Goal: Task Accomplishment & Management: Manage account settings

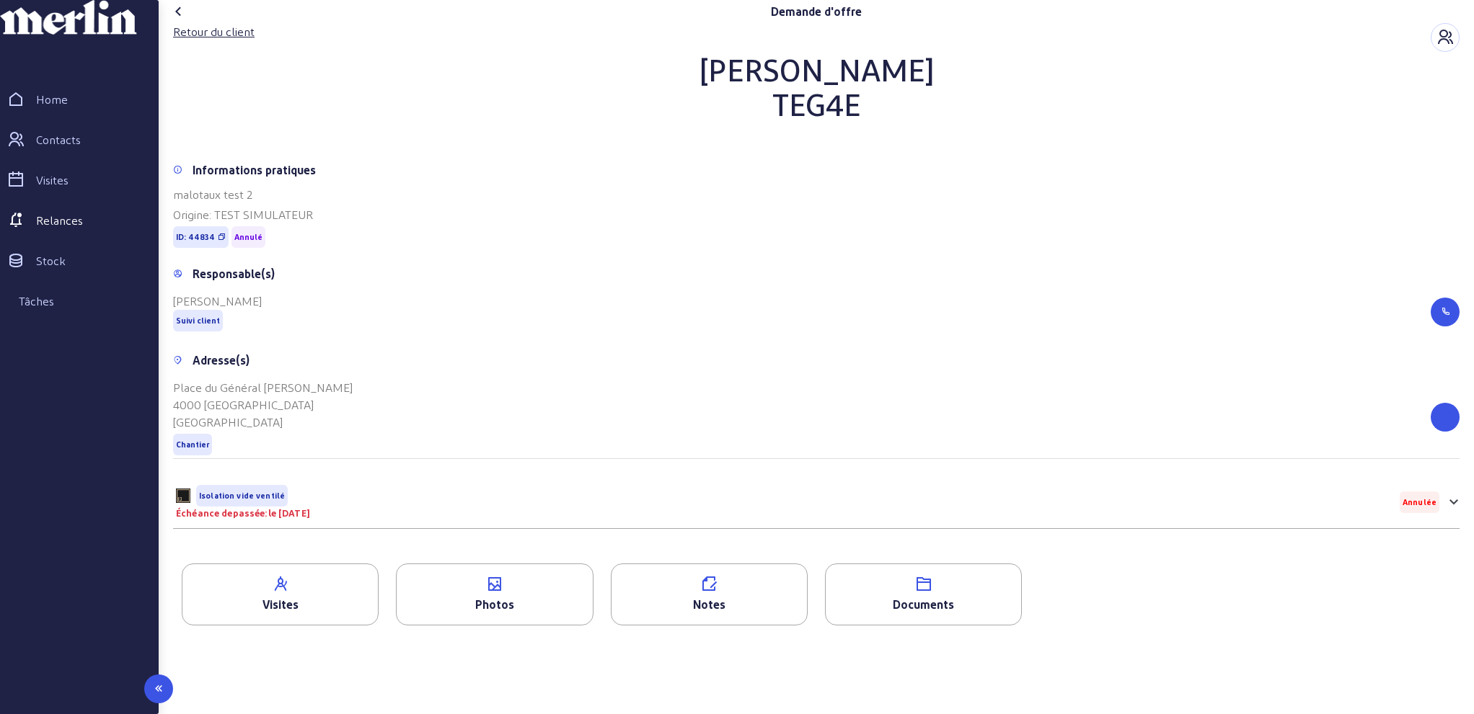
click at [56, 229] on div "Relances" at bounding box center [59, 220] width 47 height 17
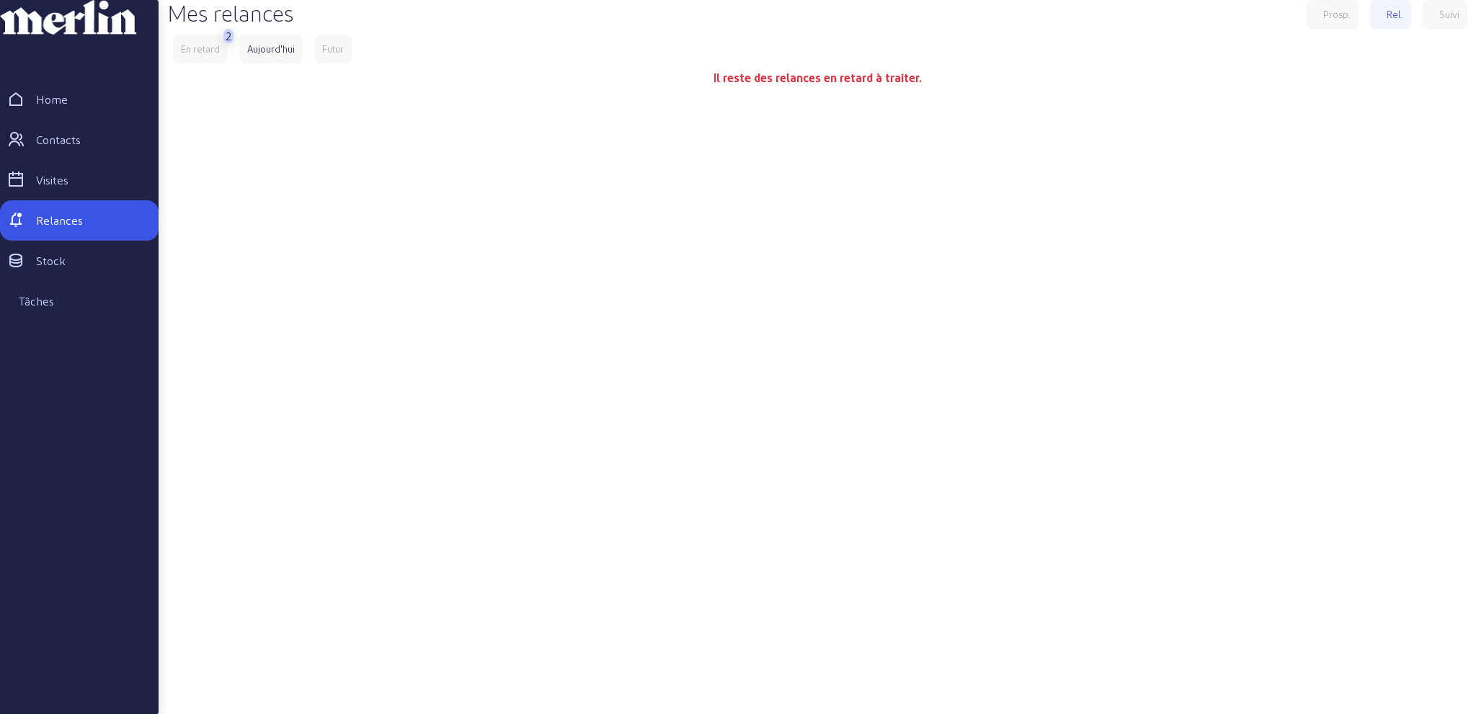
click at [262, 56] on div "Aujourd'hui" at bounding box center [271, 49] width 48 height 13
click at [344, 56] on div "Futur" at bounding box center [333, 49] width 22 height 13
click at [205, 56] on div "En retard" at bounding box center [200, 49] width 39 height 13
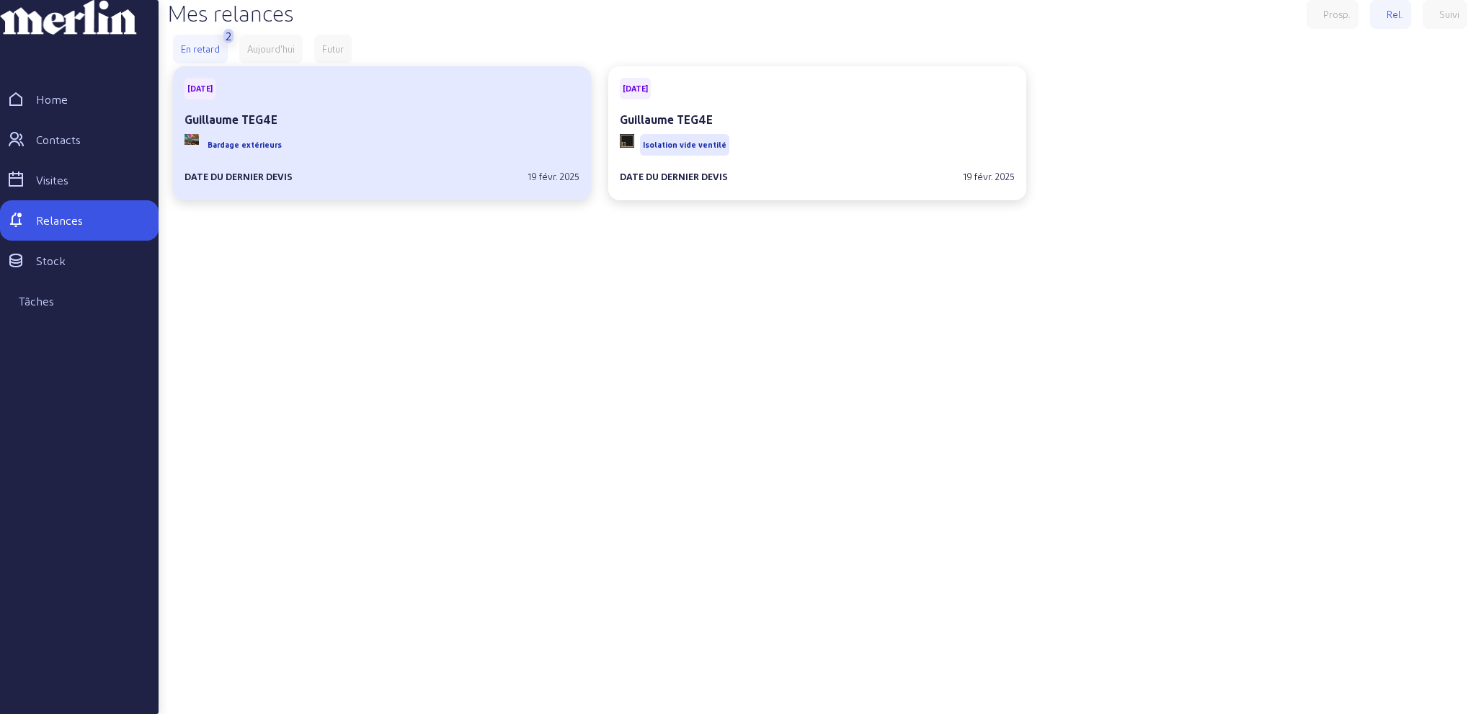
click at [435, 159] on div "Bardage extérieurs" at bounding box center [382, 144] width 395 height 27
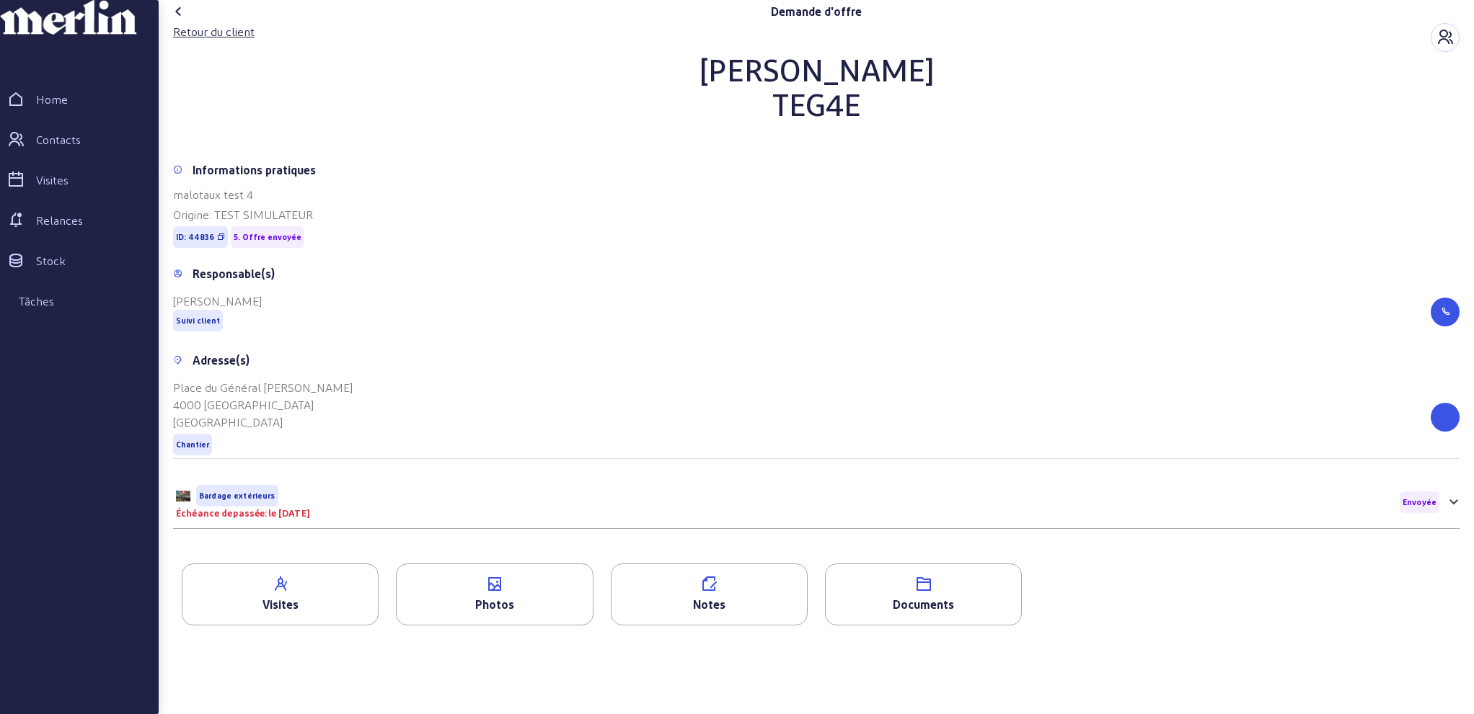
click at [1384, 520] on div "Bardage extérieurs Échéance depassée: le [DATE] Envoyée" at bounding box center [807, 502] width 1263 height 35
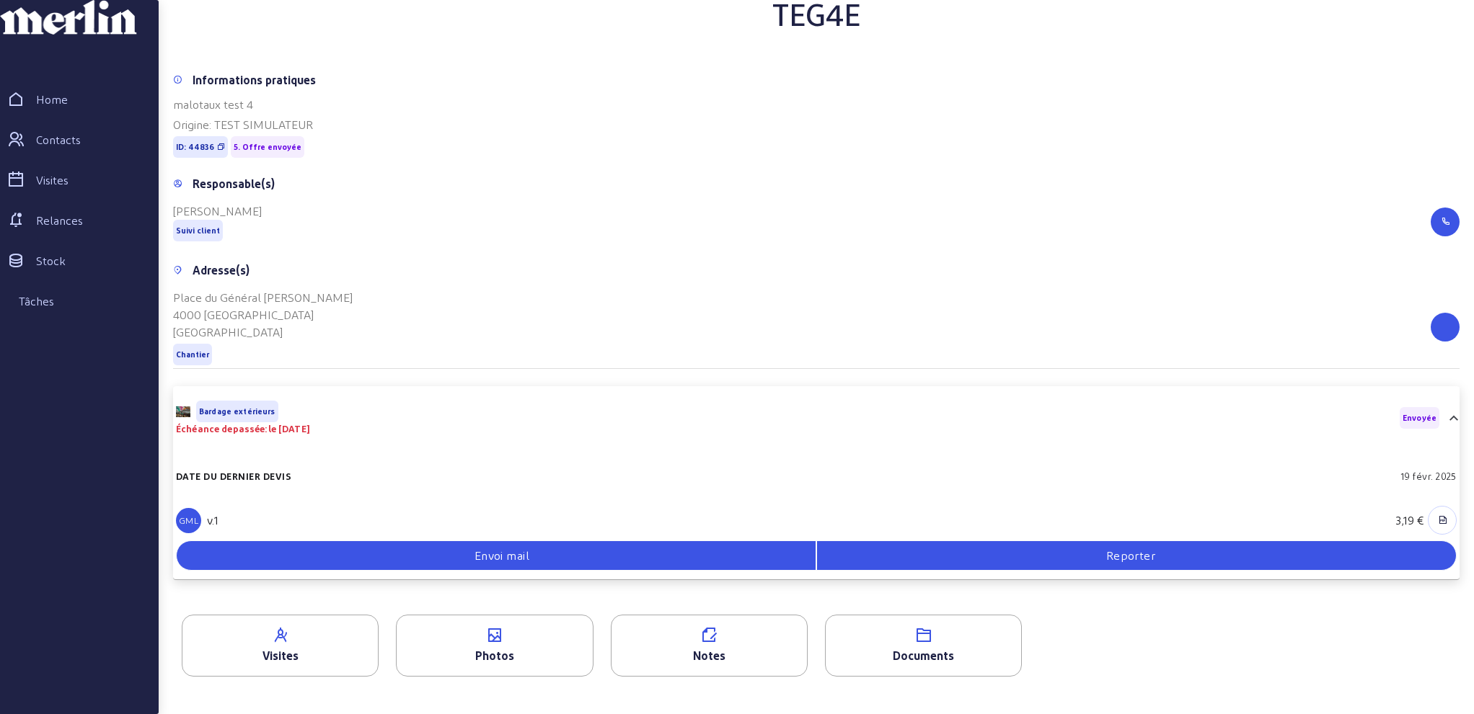
scroll to position [118, 0]
click at [1186, 553] on div "Reporter" at bounding box center [1136, 555] width 639 height 17
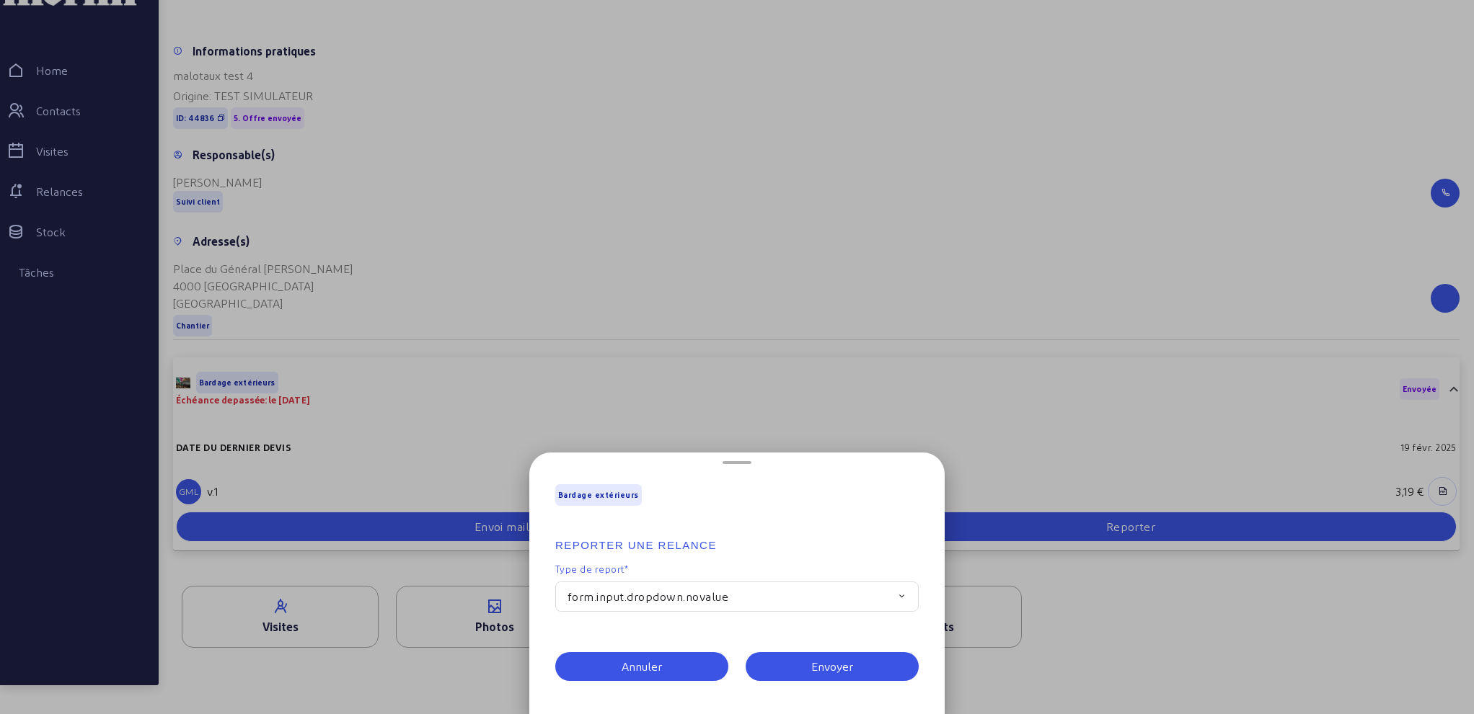
scroll to position [0, 0]
click at [776, 592] on div "form.input.dropdown.novalue" at bounding box center [736, 597] width 363 height 30
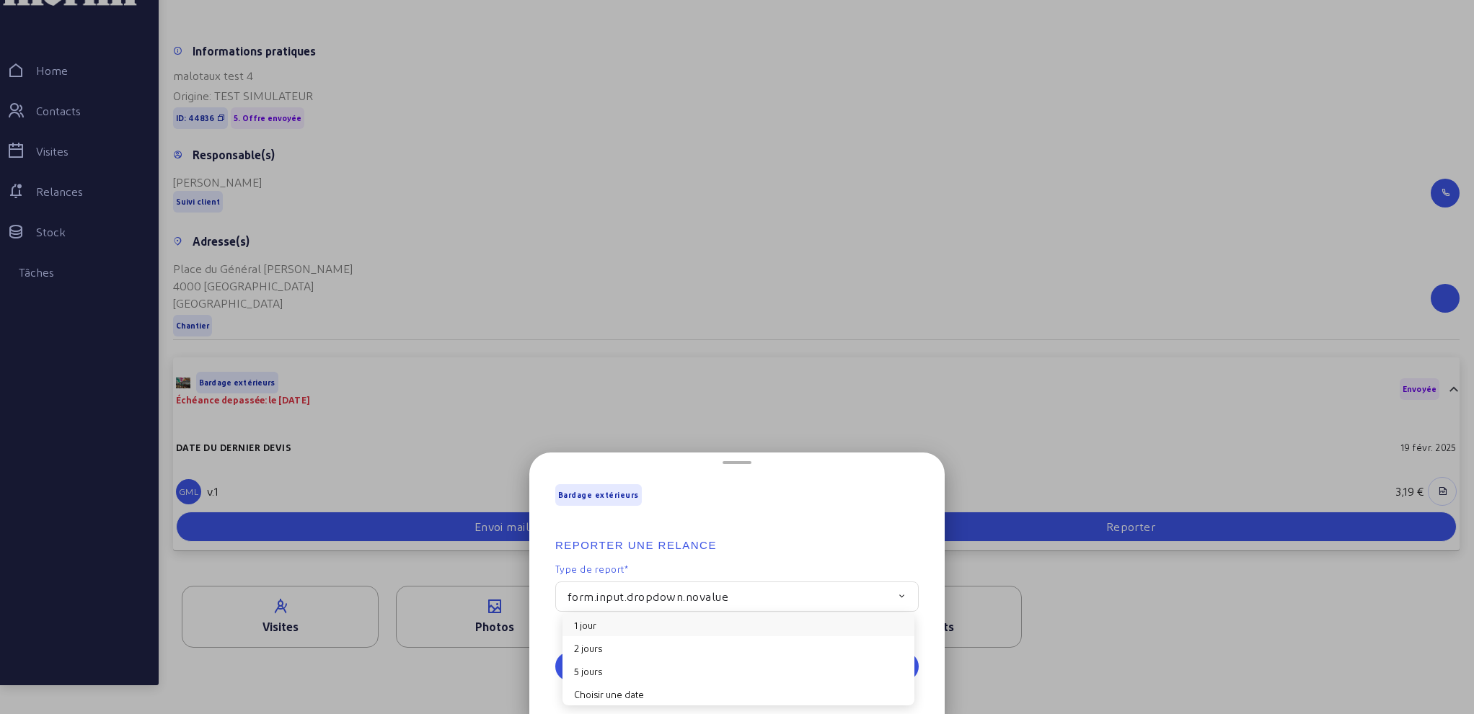
click at [616, 622] on button "1 jour" at bounding box center [738, 624] width 352 height 23
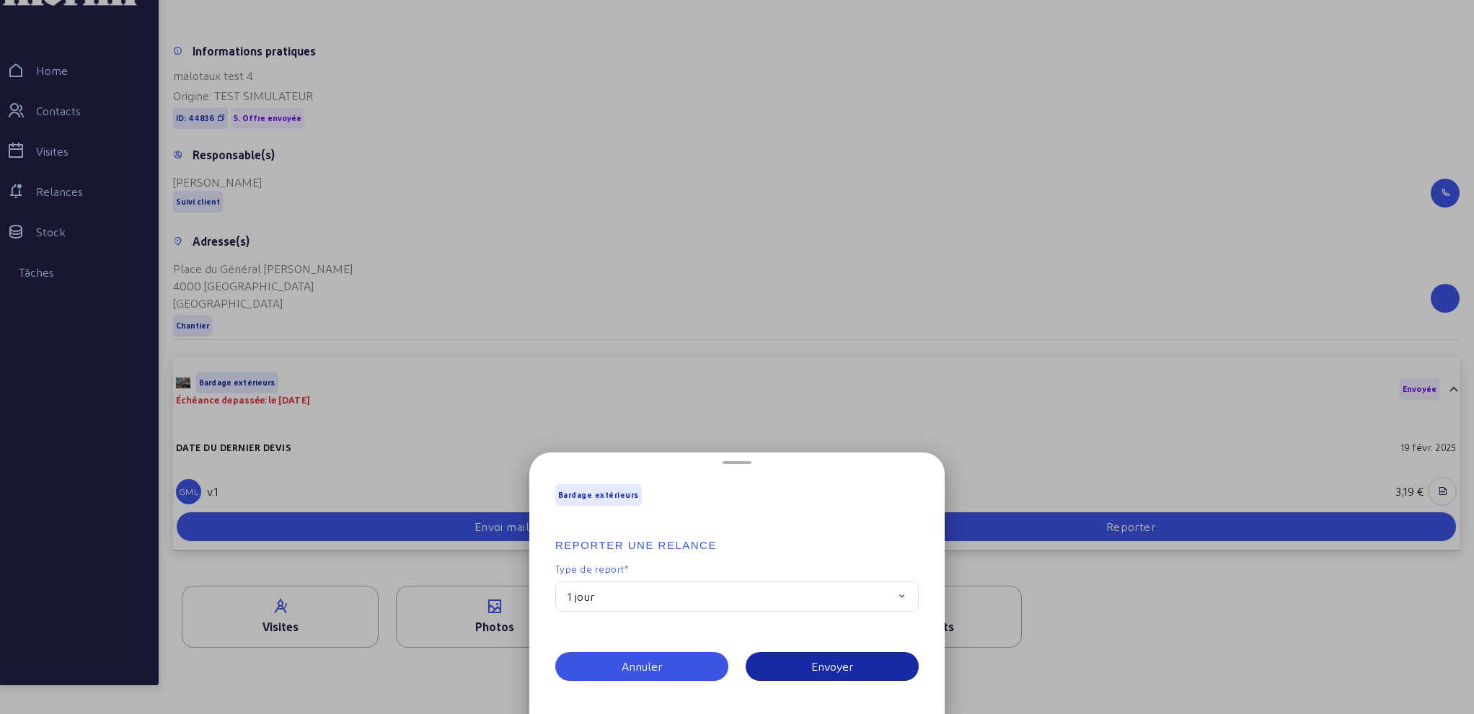
click at [833, 660] on div "Envoyer" at bounding box center [832, 666] width 42 height 17
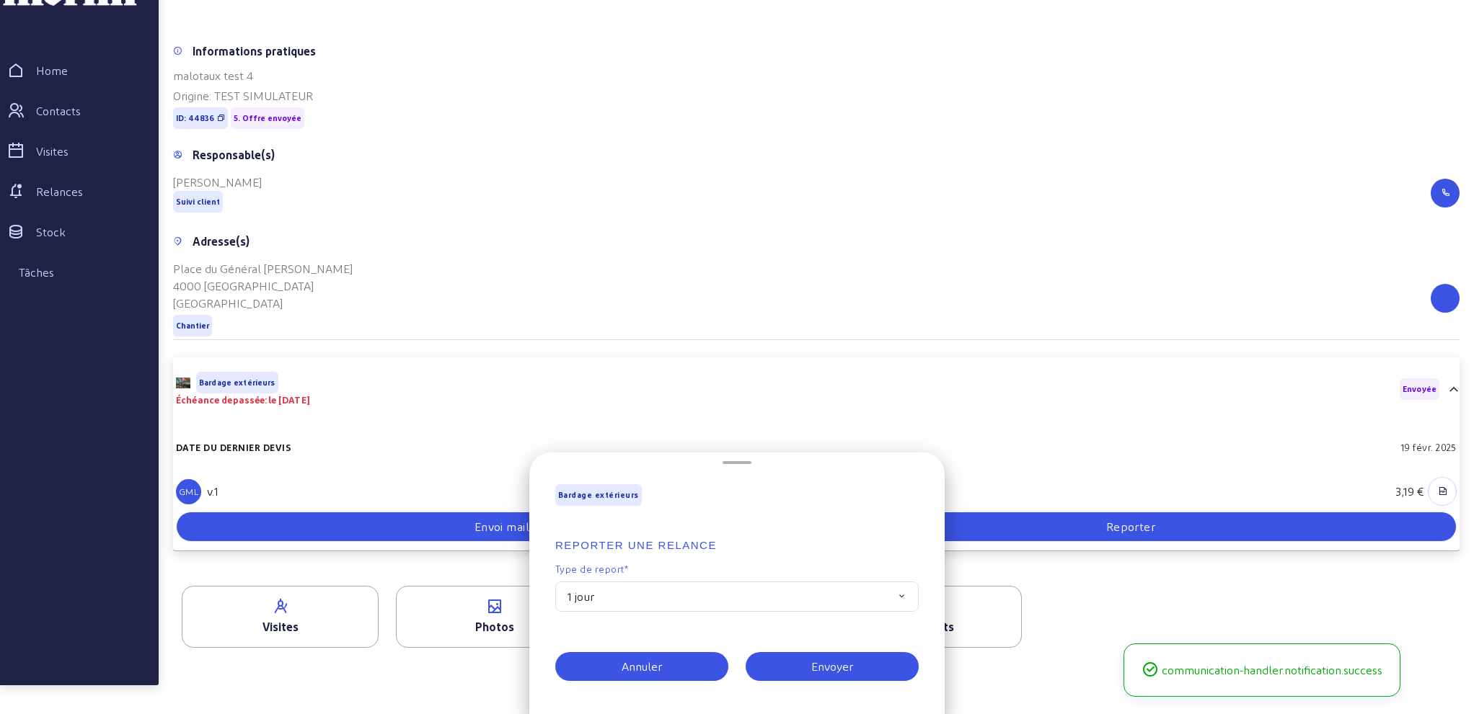
scroll to position [118, 0]
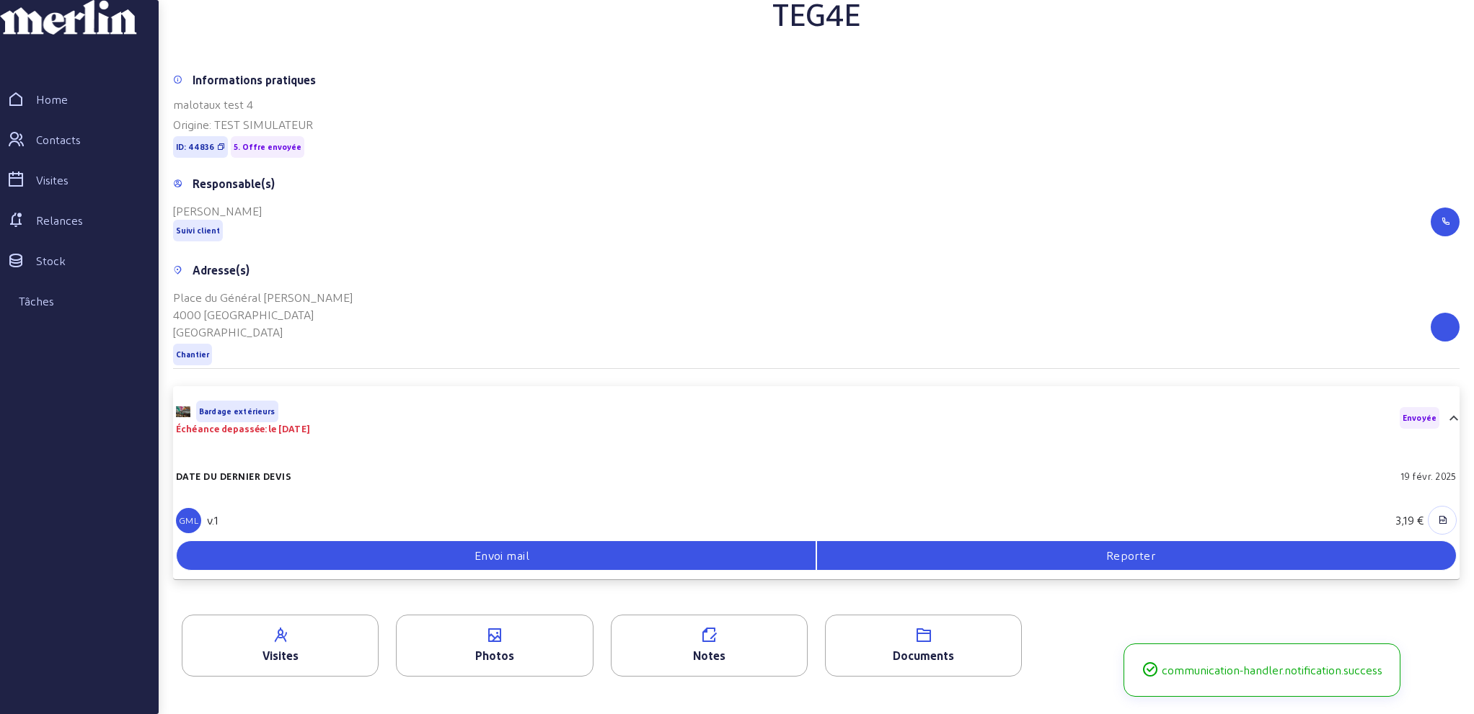
click at [1254, 665] on div "communication-handler.notification.success" at bounding box center [1261, 670] width 241 height 17
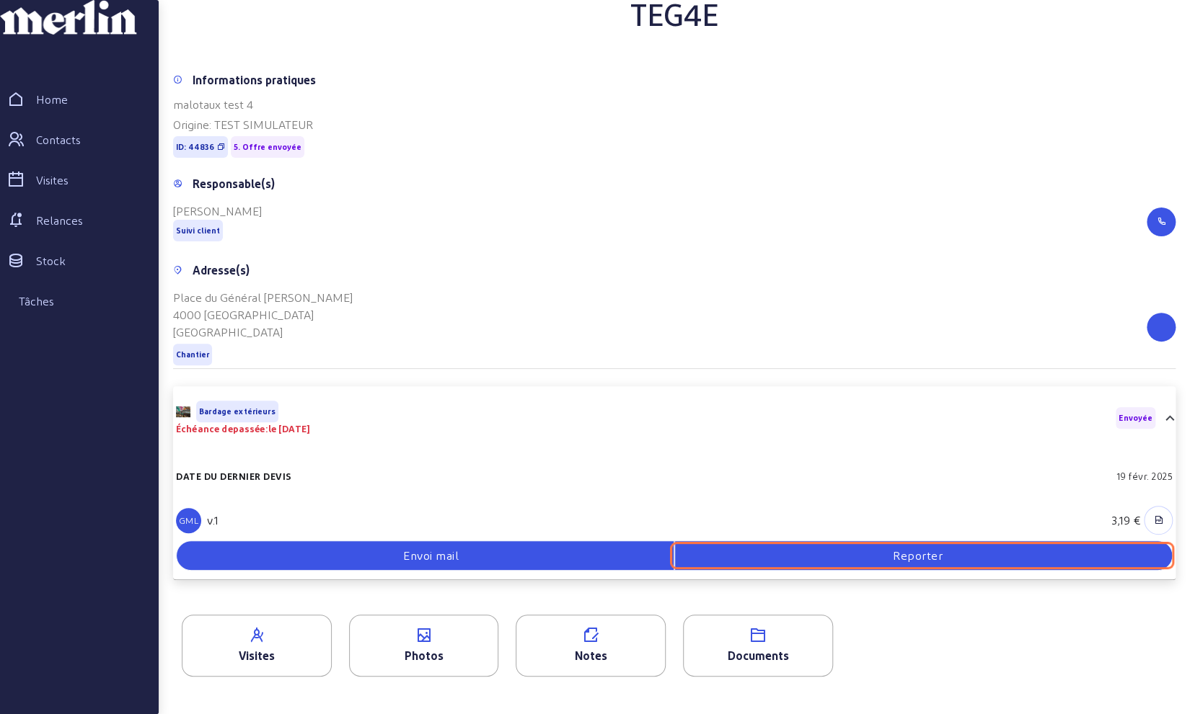
click at [975, 557] on div "Reporter" at bounding box center [923, 555] width 497 height 17
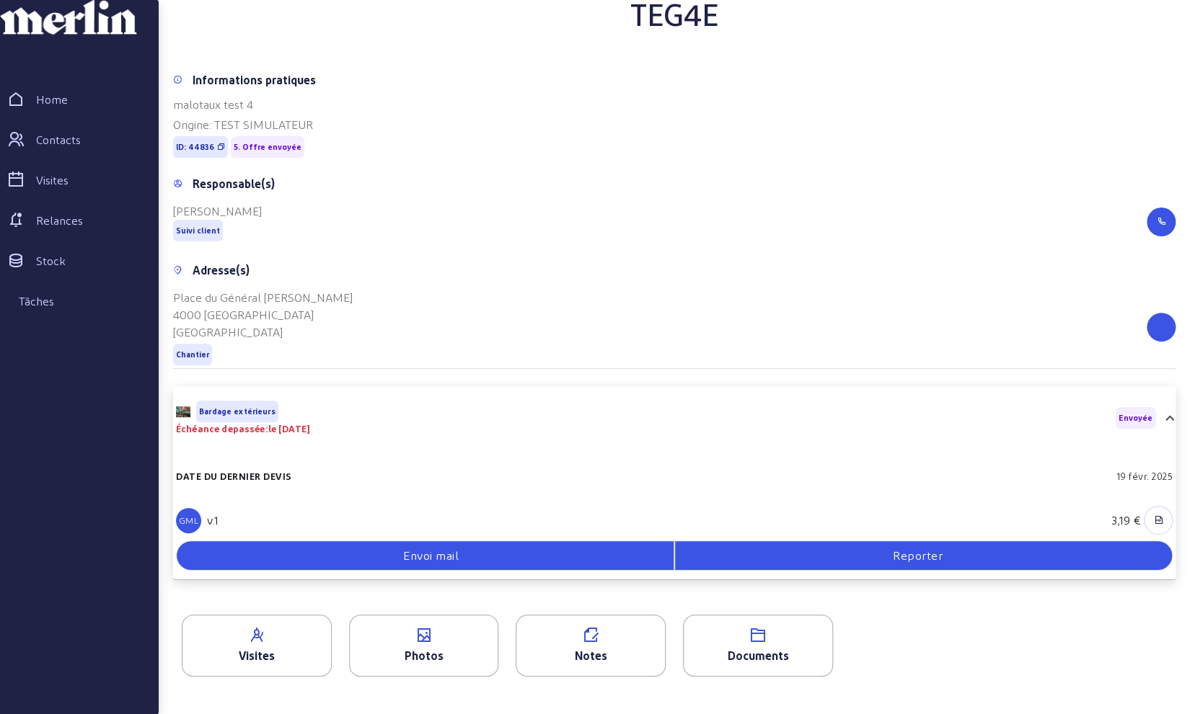
scroll to position [0, 0]
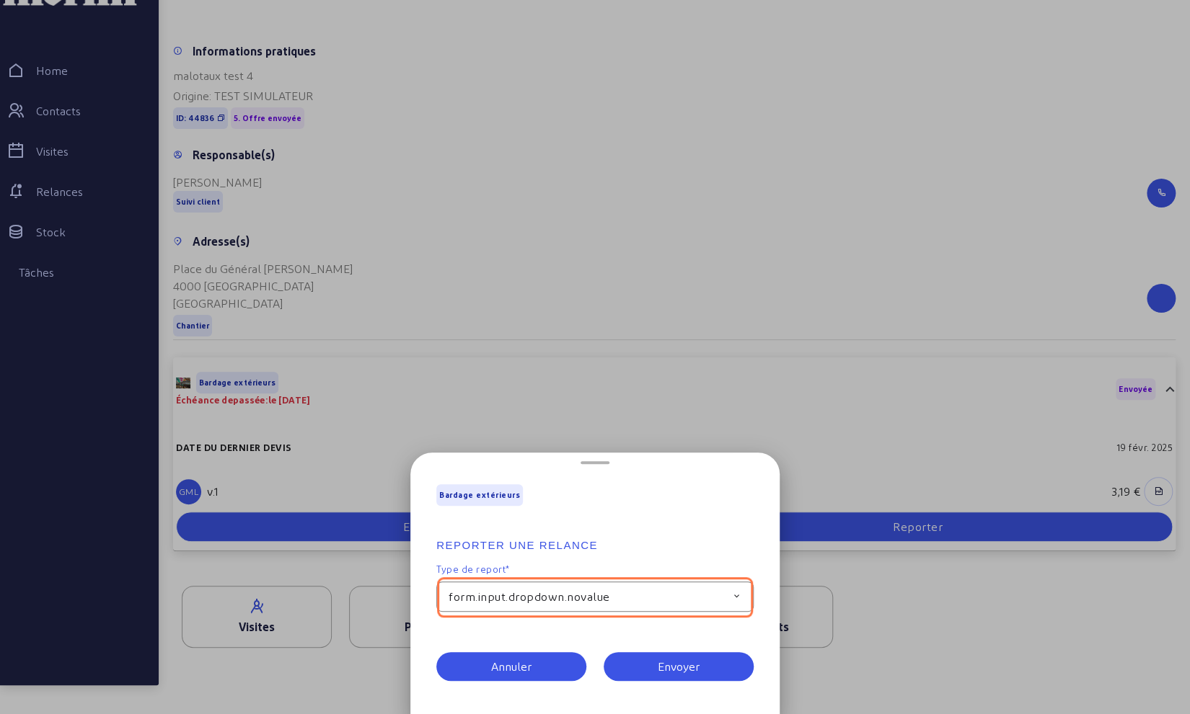
click at [709, 595] on div "form.input.dropdown.novalue" at bounding box center [594, 597] width 317 height 30
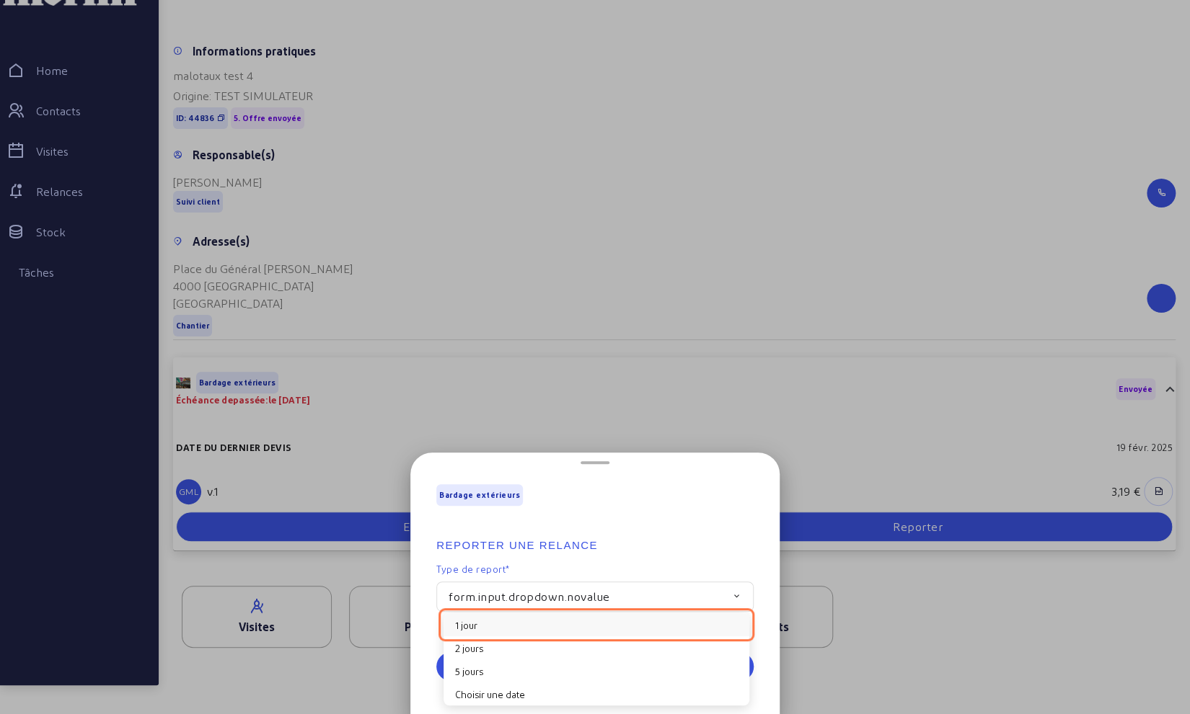
click at [500, 624] on button "1 jour" at bounding box center [596, 624] width 306 height 23
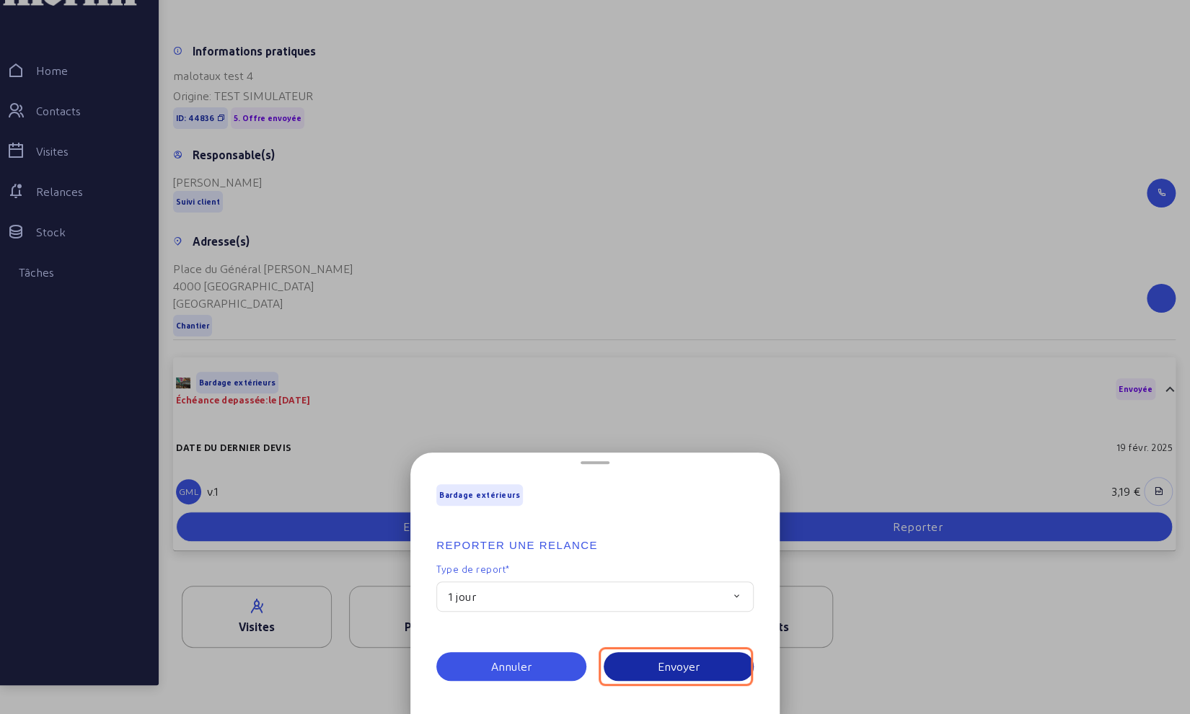
click at [709, 665] on button "Envoyer" at bounding box center [678, 666] width 150 height 29
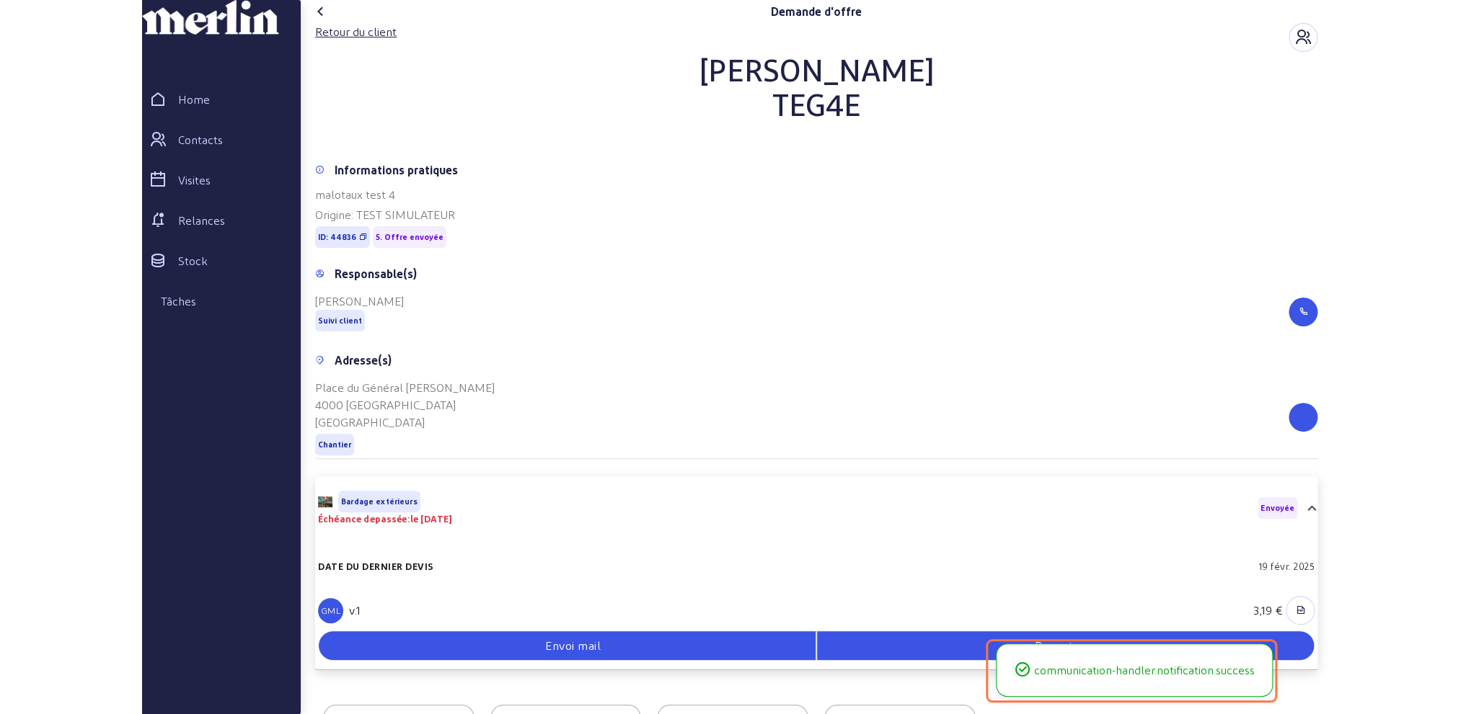
scroll to position [118, 0]
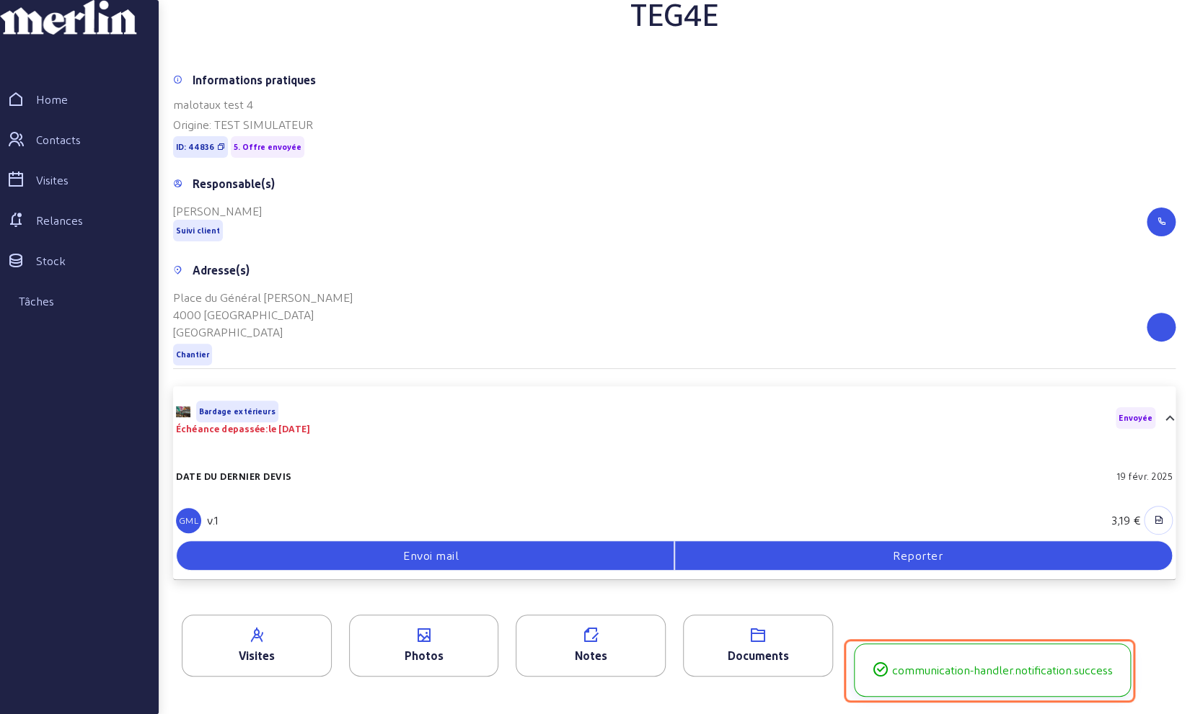
click at [1044, 659] on div "communication-handler.notification.success" at bounding box center [992, 670] width 277 height 53
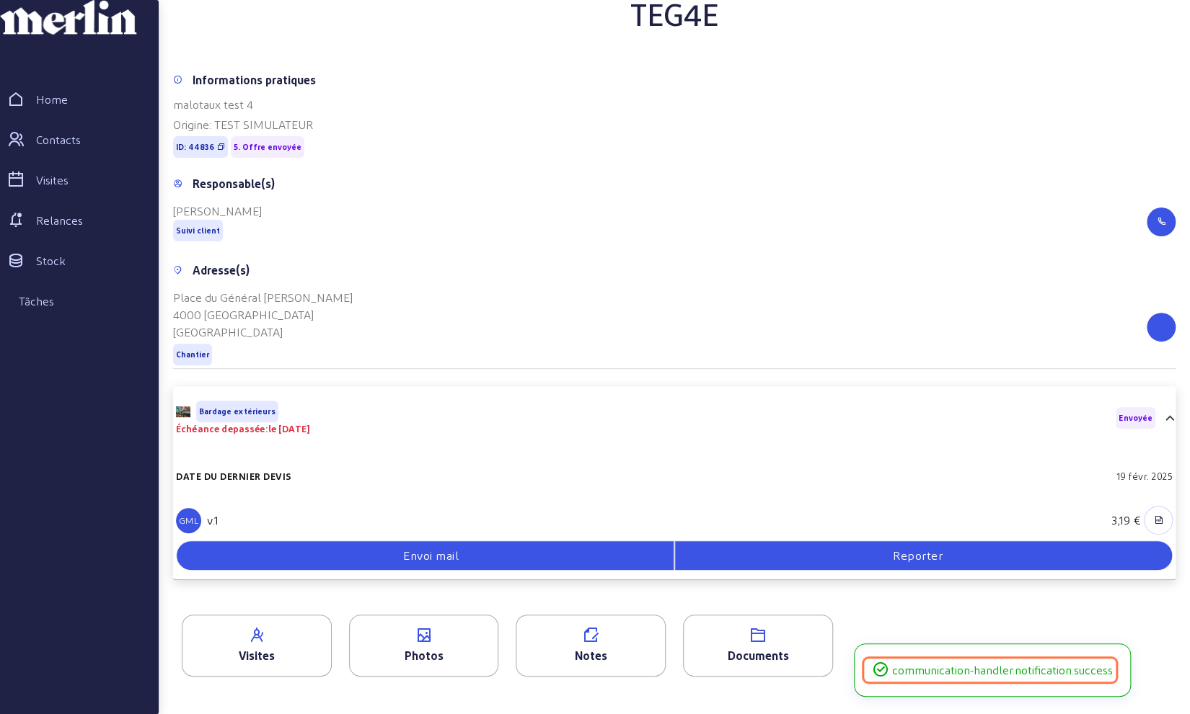
click at [1022, 672] on div "communication-handler.notification.success" at bounding box center [992, 670] width 241 height 17
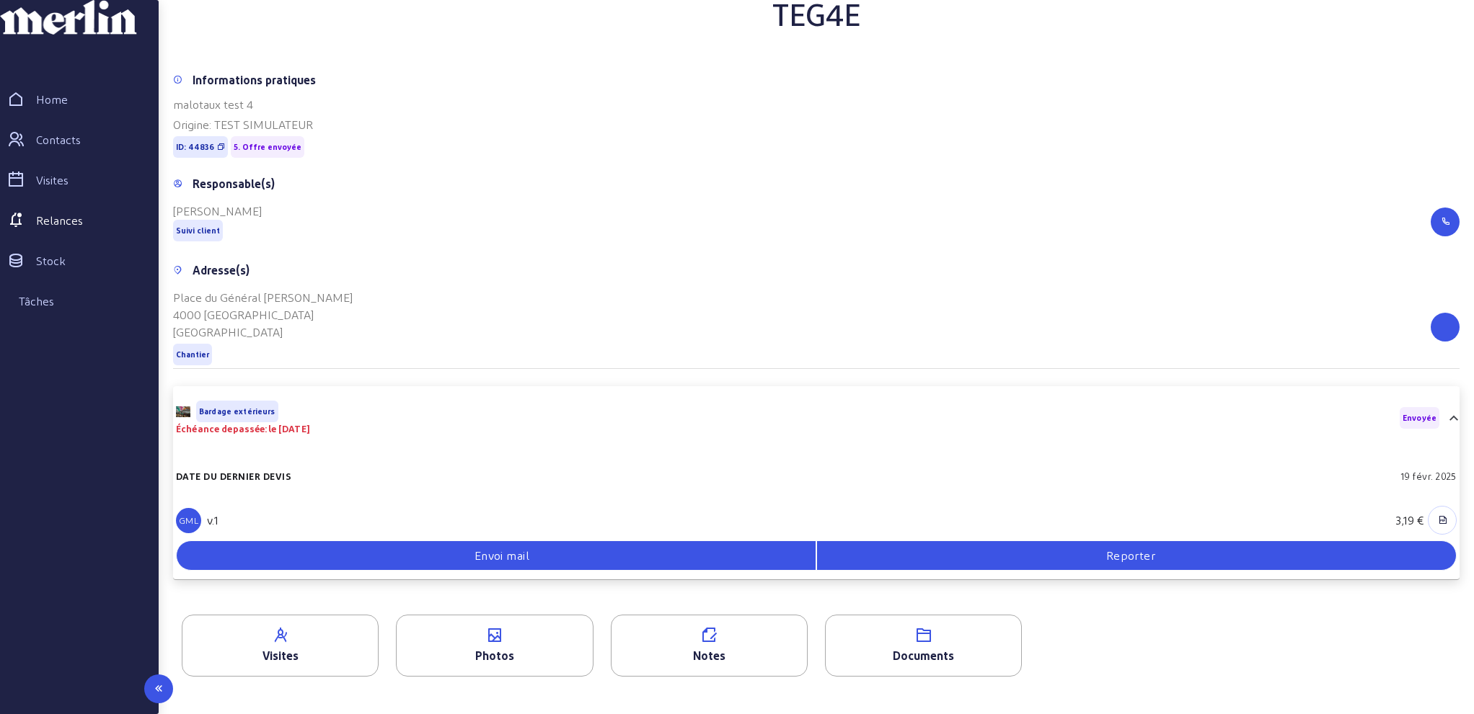
click at [56, 229] on div "Relances" at bounding box center [59, 220] width 47 height 17
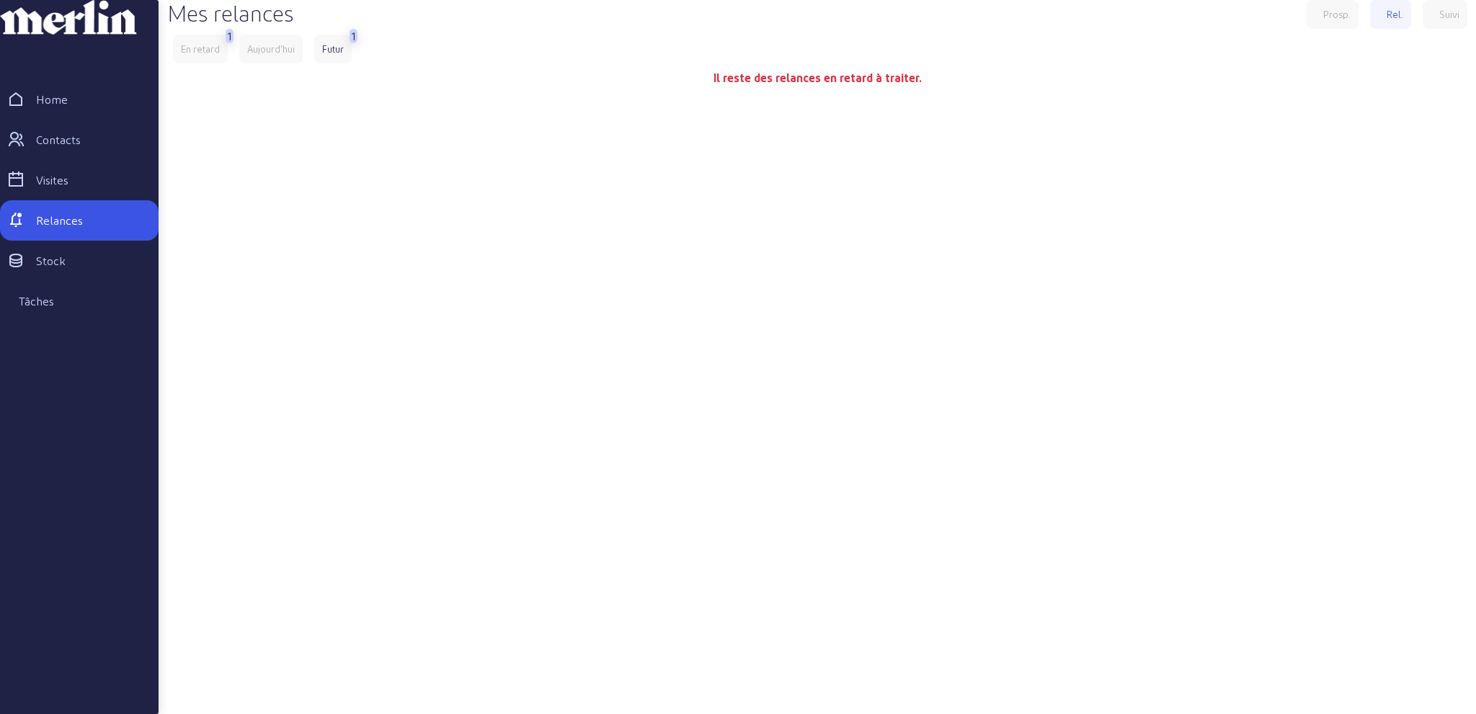
click at [339, 63] on div "Futur" at bounding box center [332, 49] width 37 height 29
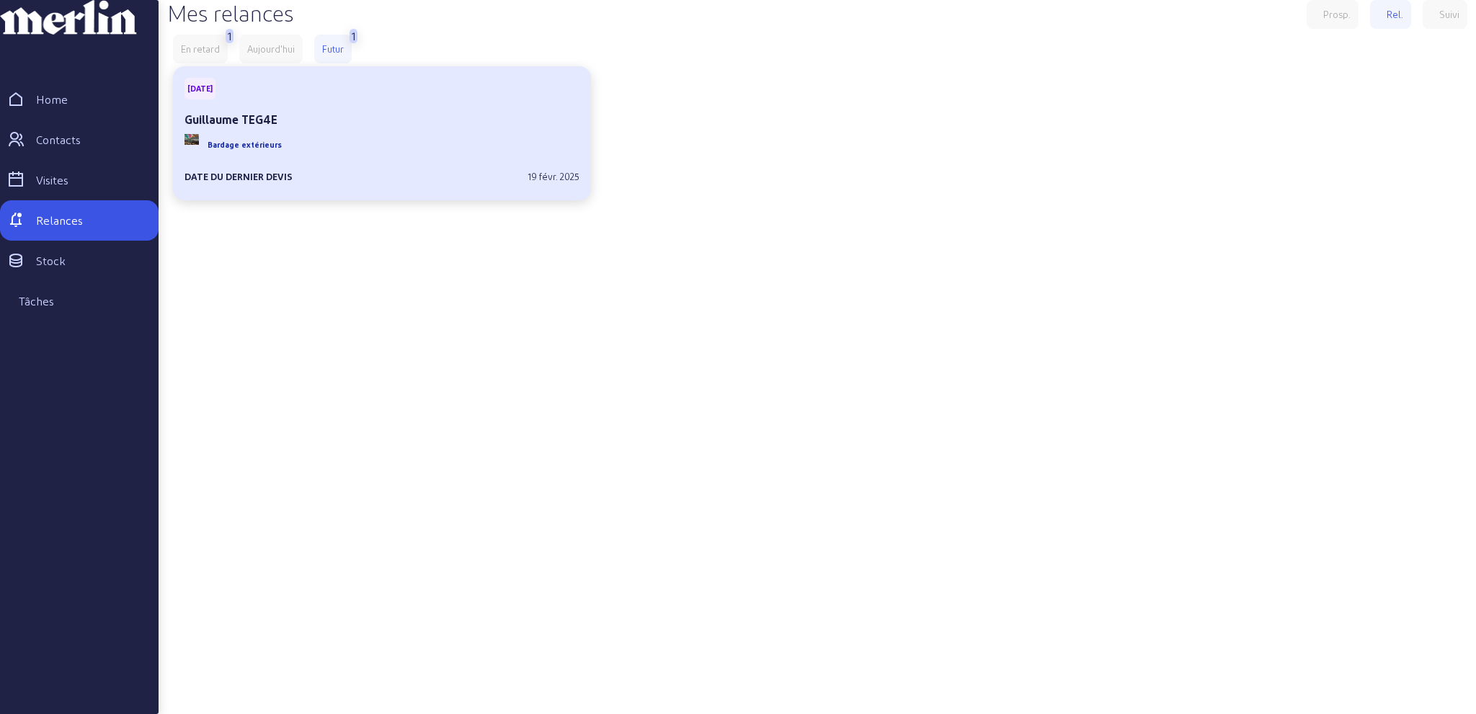
click at [360, 159] on div "Bardage extérieurs" at bounding box center [382, 144] width 395 height 27
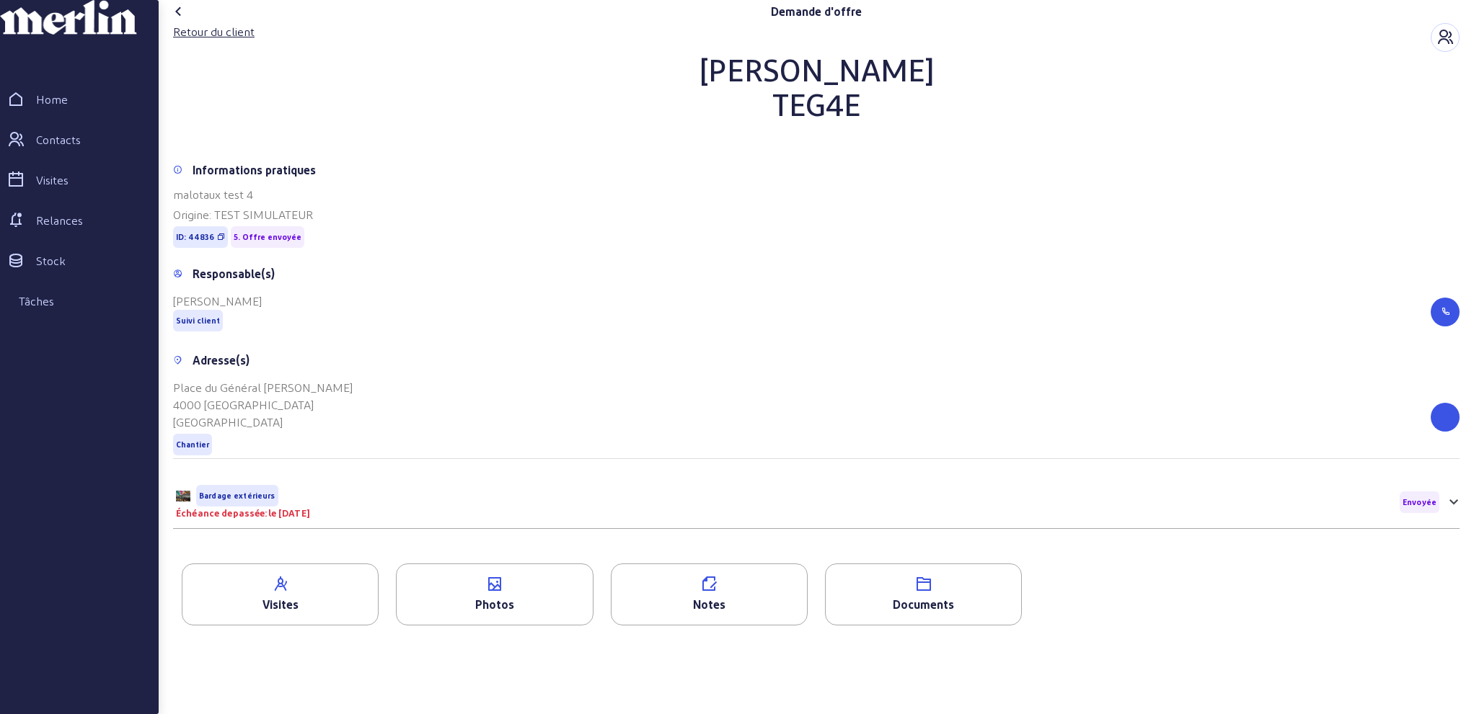
click at [179, 20] on icon at bounding box center [178, 11] width 17 height 17
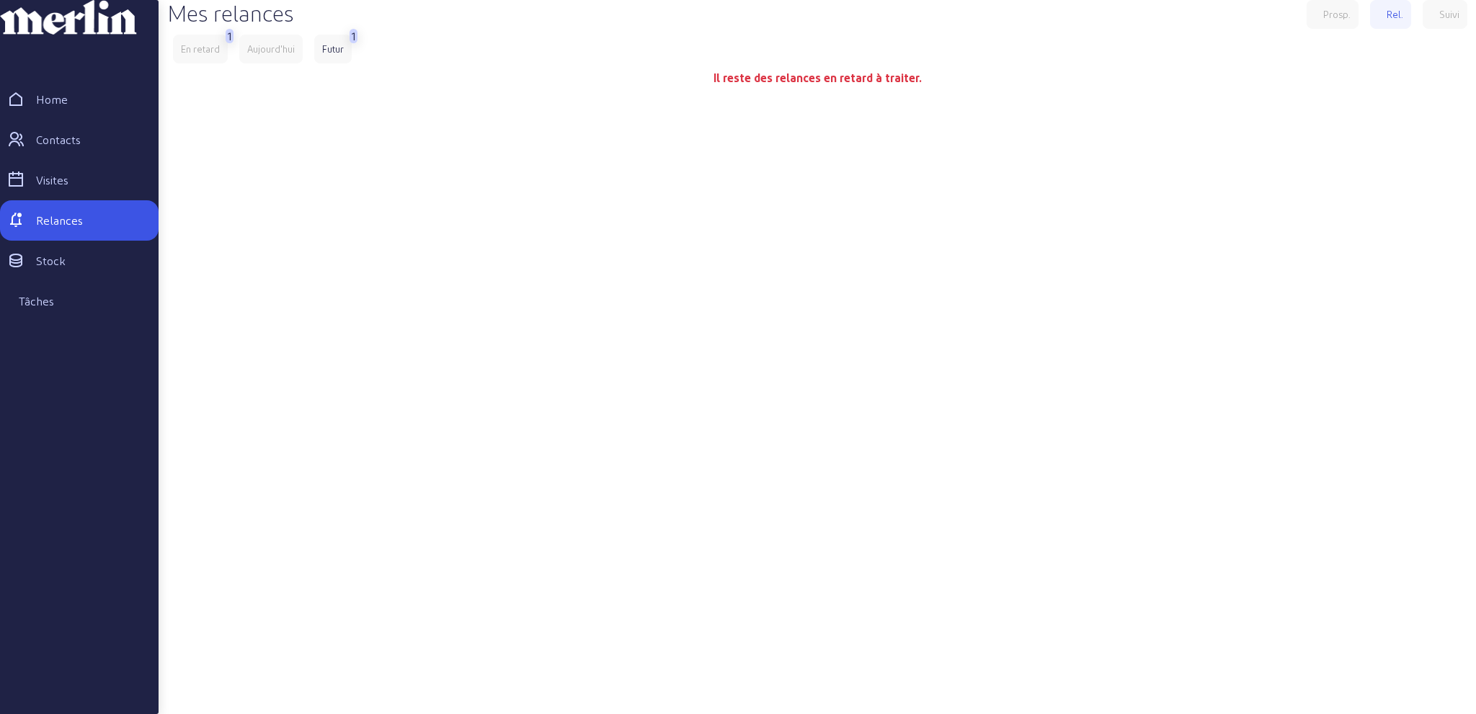
click at [332, 56] on div "Futur" at bounding box center [333, 49] width 22 height 13
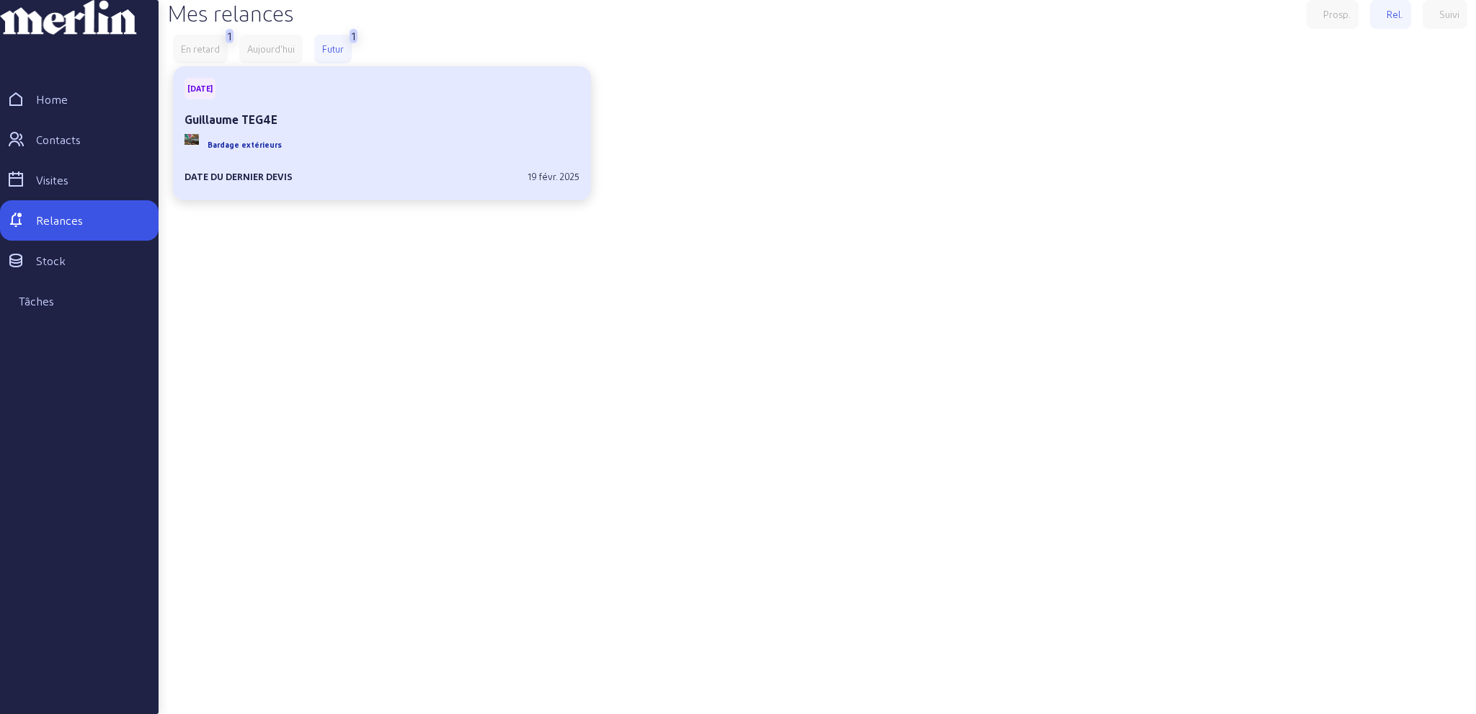
click at [407, 128] on div "Guillaume TEG4E" at bounding box center [382, 119] width 395 height 17
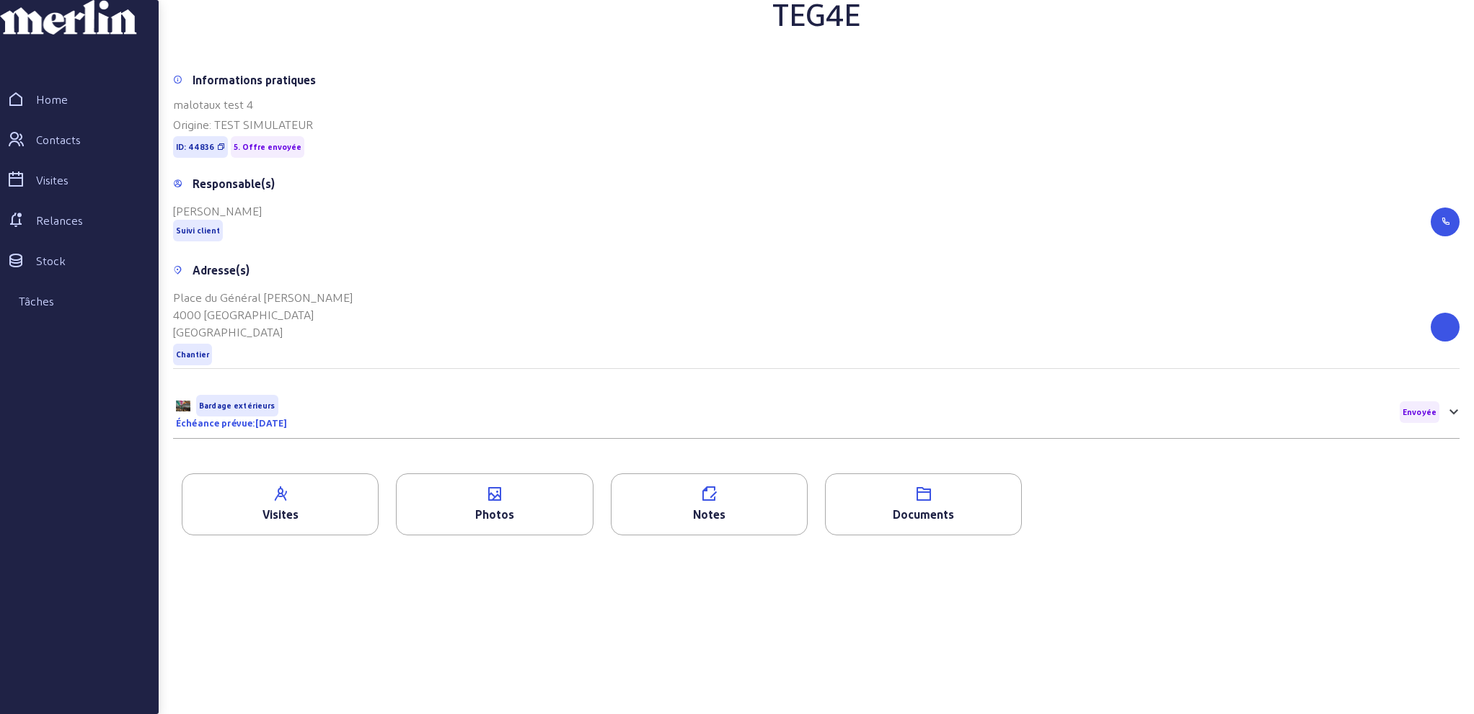
scroll to position [118, 0]
click at [837, 407] on div "Bardage extérieurs Échéance prévue: [DATE] Envoyée" at bounding box center [807, 412] width 1263 height 35
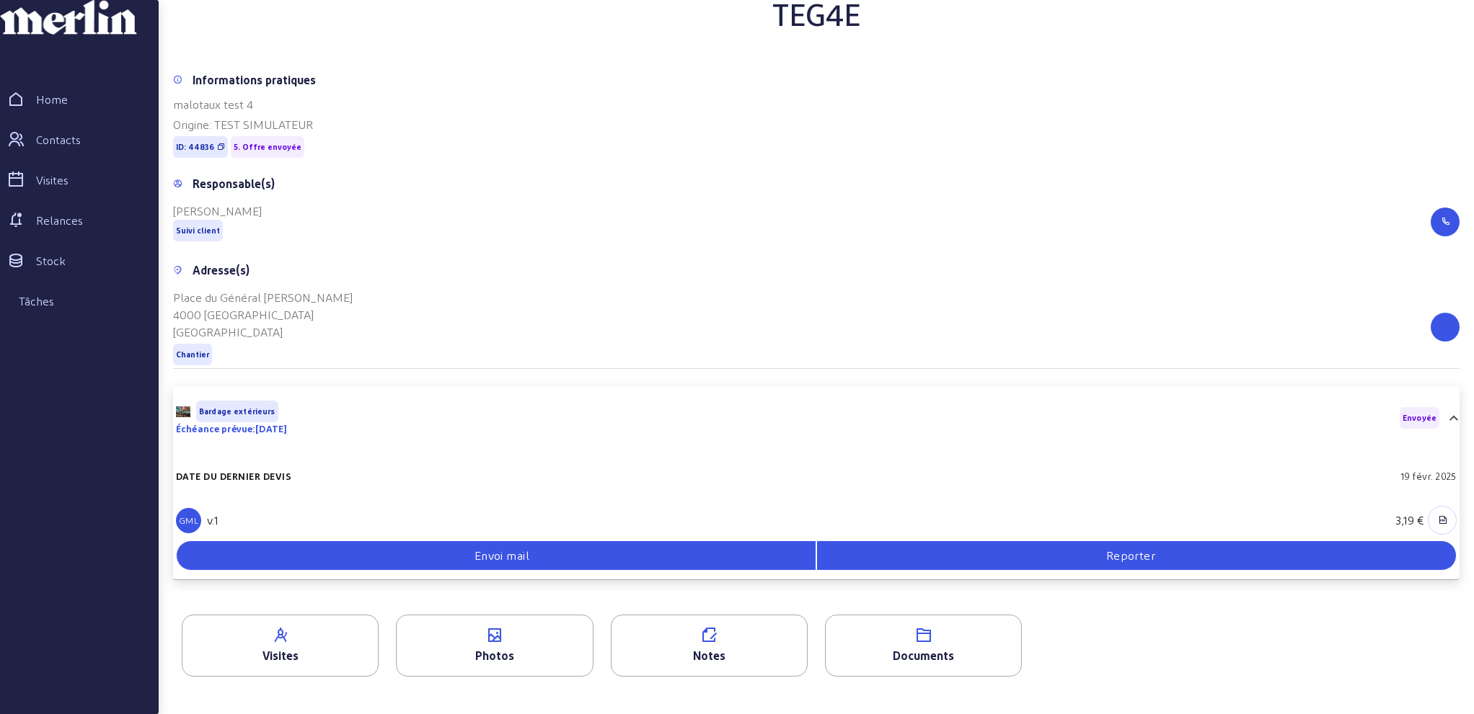
click at [225, 407] on span "Bardage extérieurs" at bounding box center [237, 412] width 76 height 10
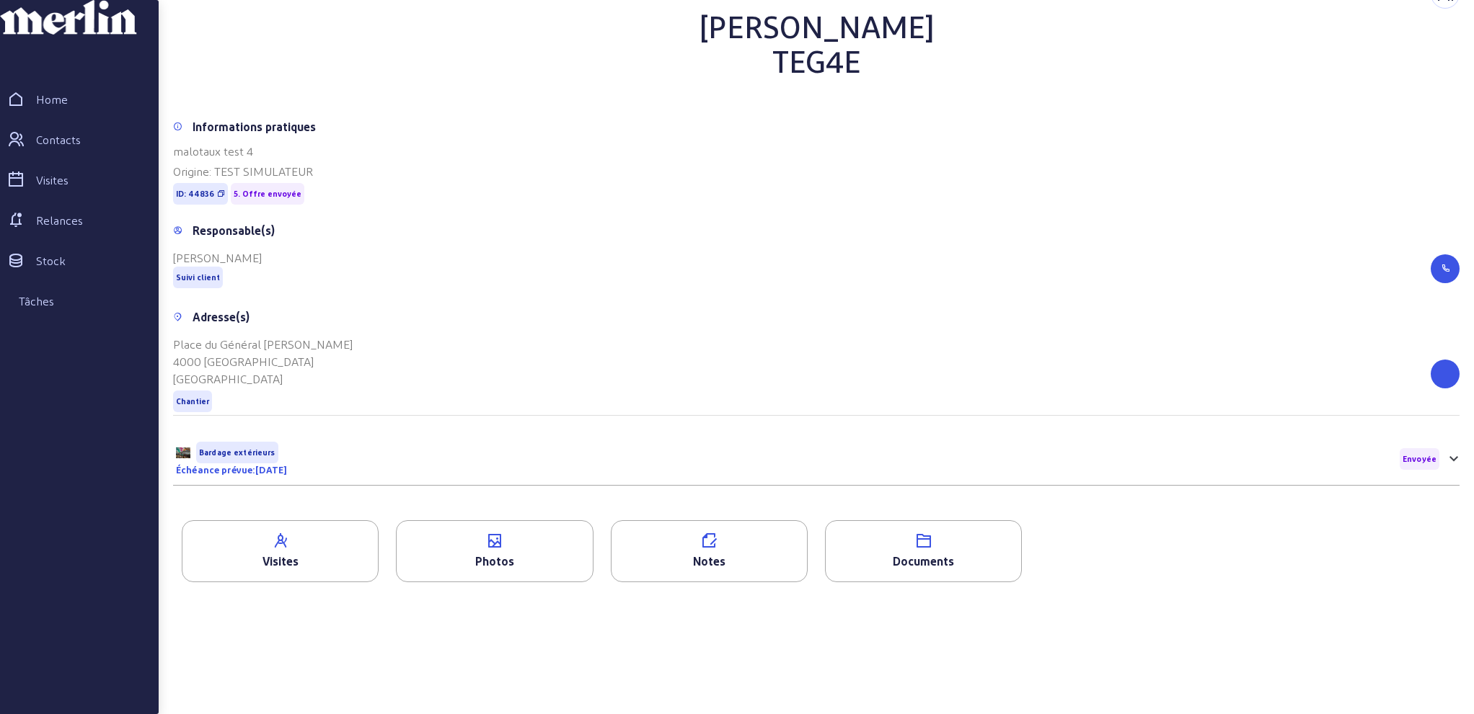
scroll to position [0, 0]
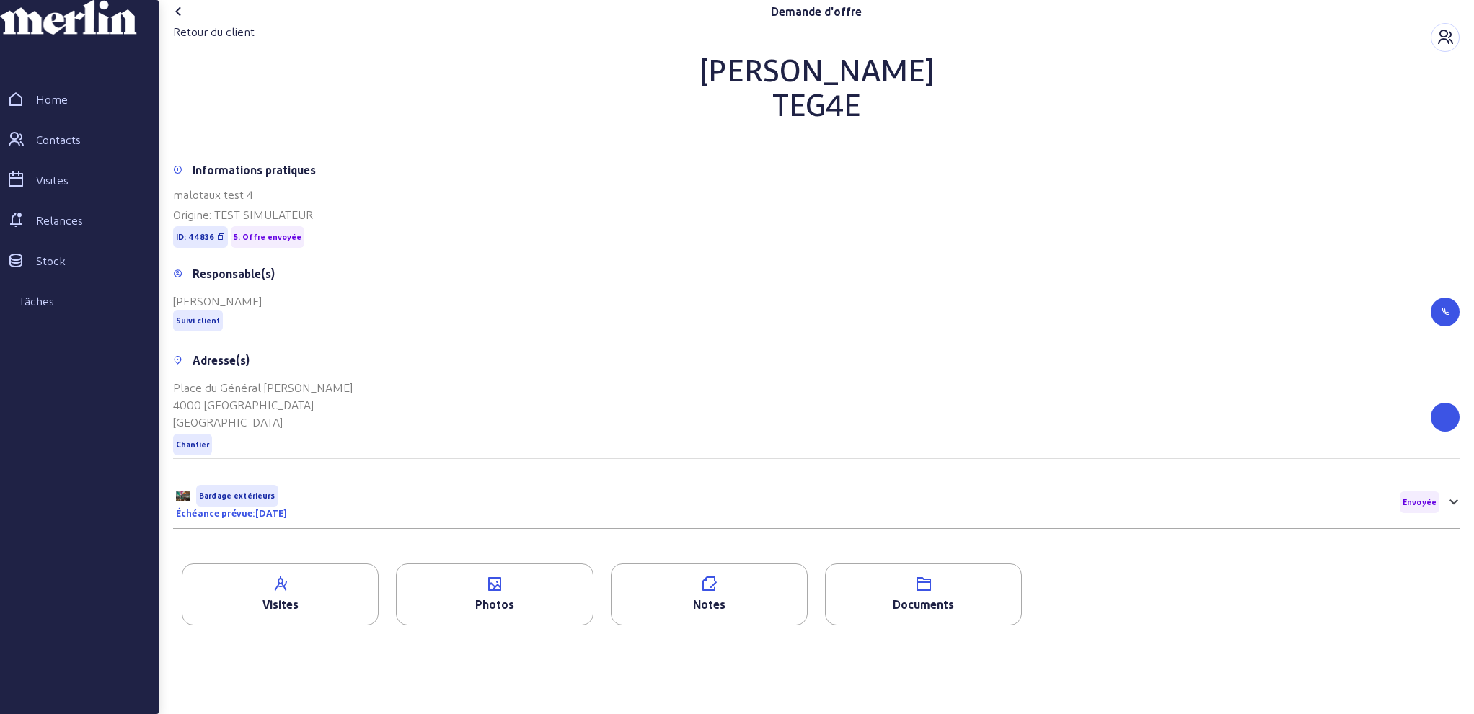
click at [182, 20] on icon at bounding box center [178, 11] width 17 height 17
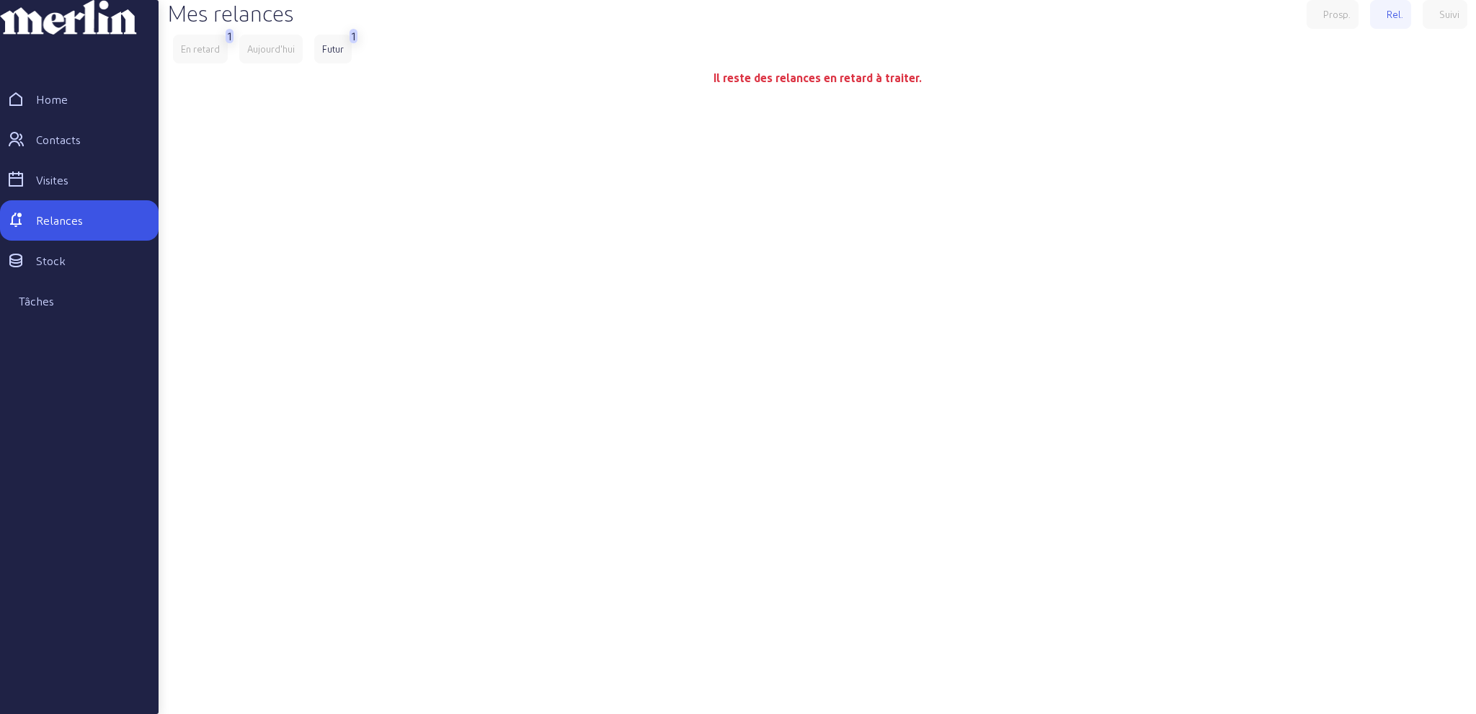
click at [328, 56] on div "Futur" at bounding box center [333, 49] width 22 height 13
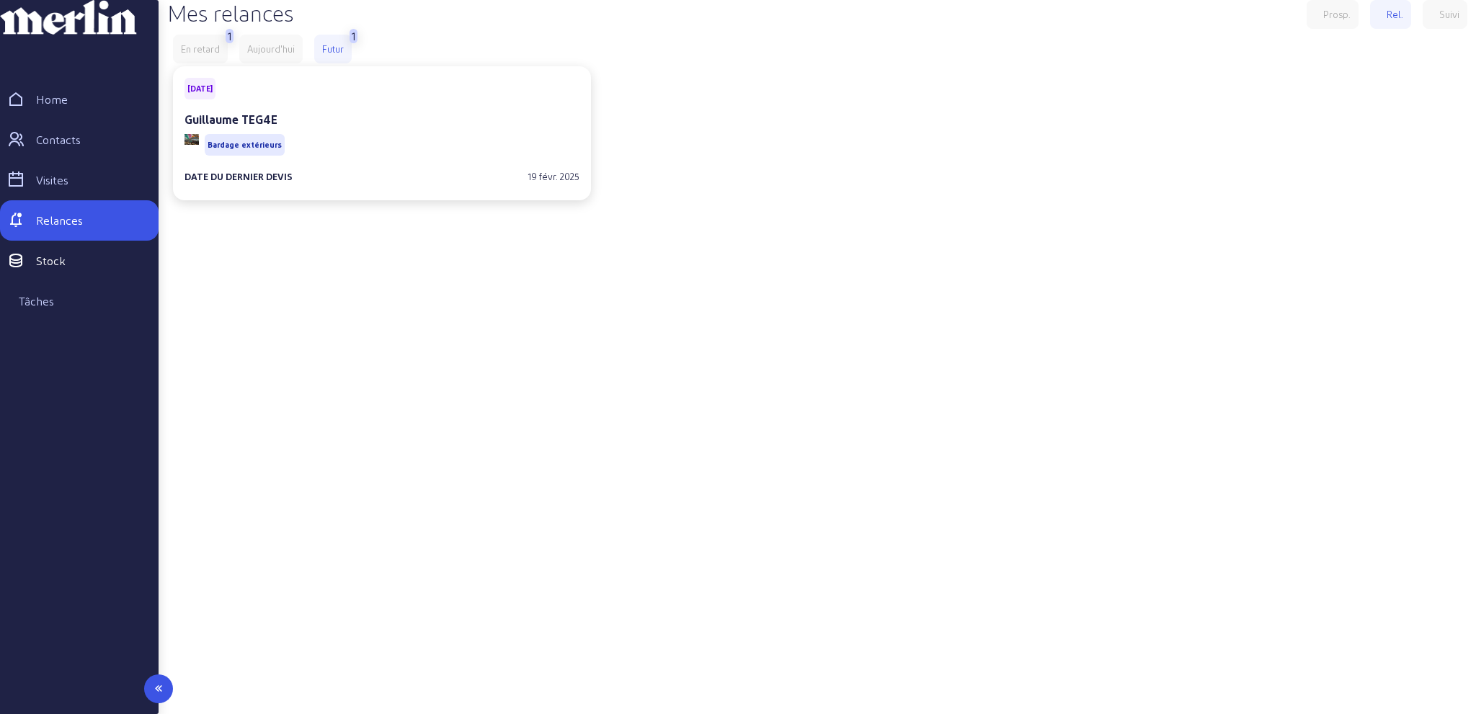
click at [53, 270] on div "Stock" at bounding box center [51, 260] width 30 height 17
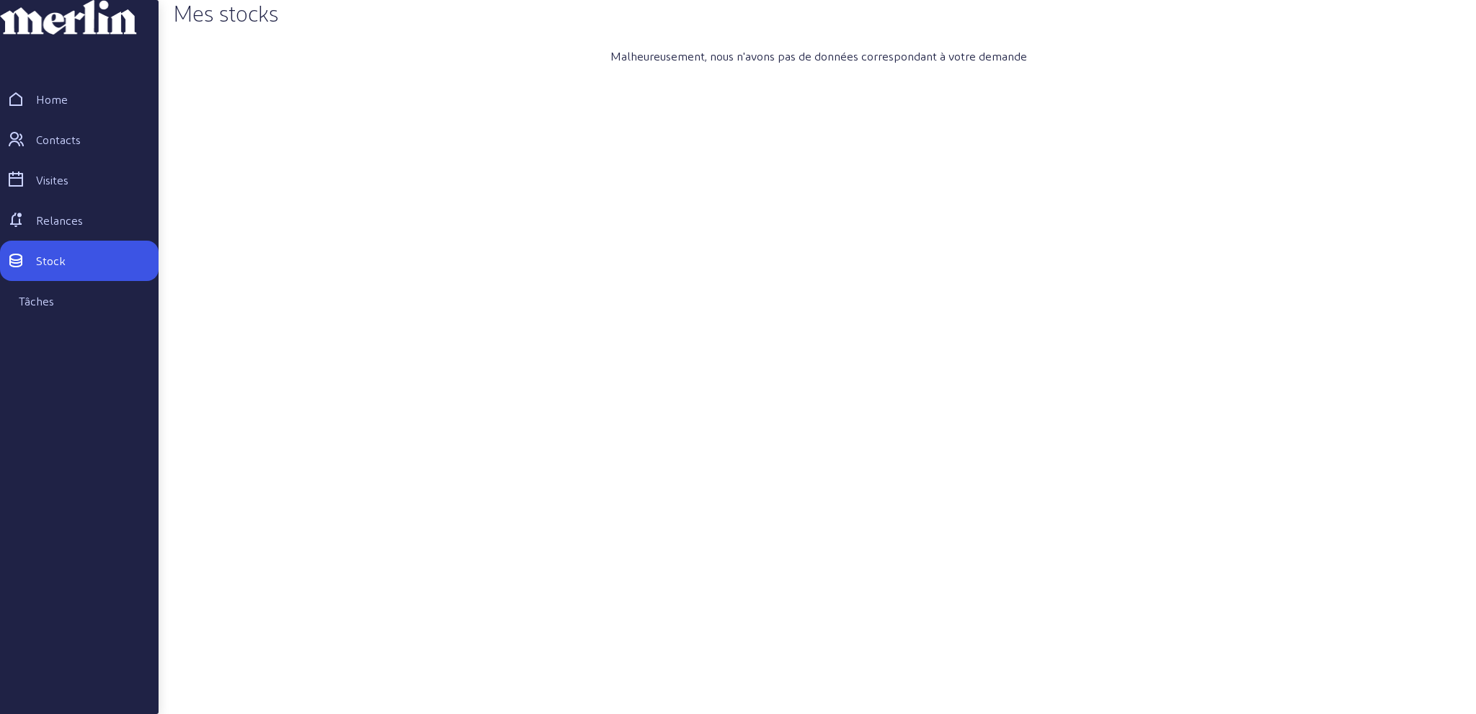
click at [761, 82] on div "Malheureusement, nous n'avons pas de données correspondant à votre demande" at bounding box center [817, 57] width 1289 height 50
click at [75, 229] on div "Relances" at bounding box center [59, 220] width 47 height 17
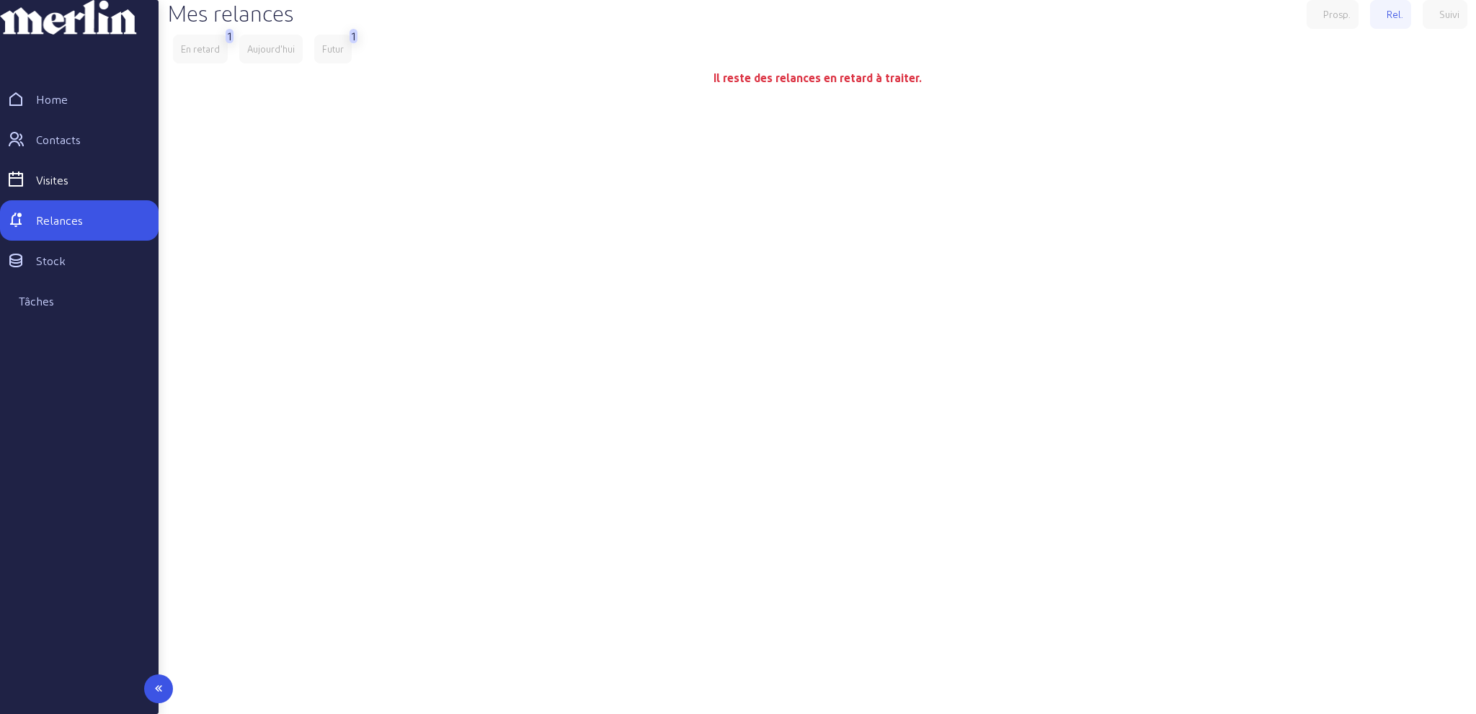
click at [68, 189] on div "Visites" at bounding box center [52, 180] width 32 height 17
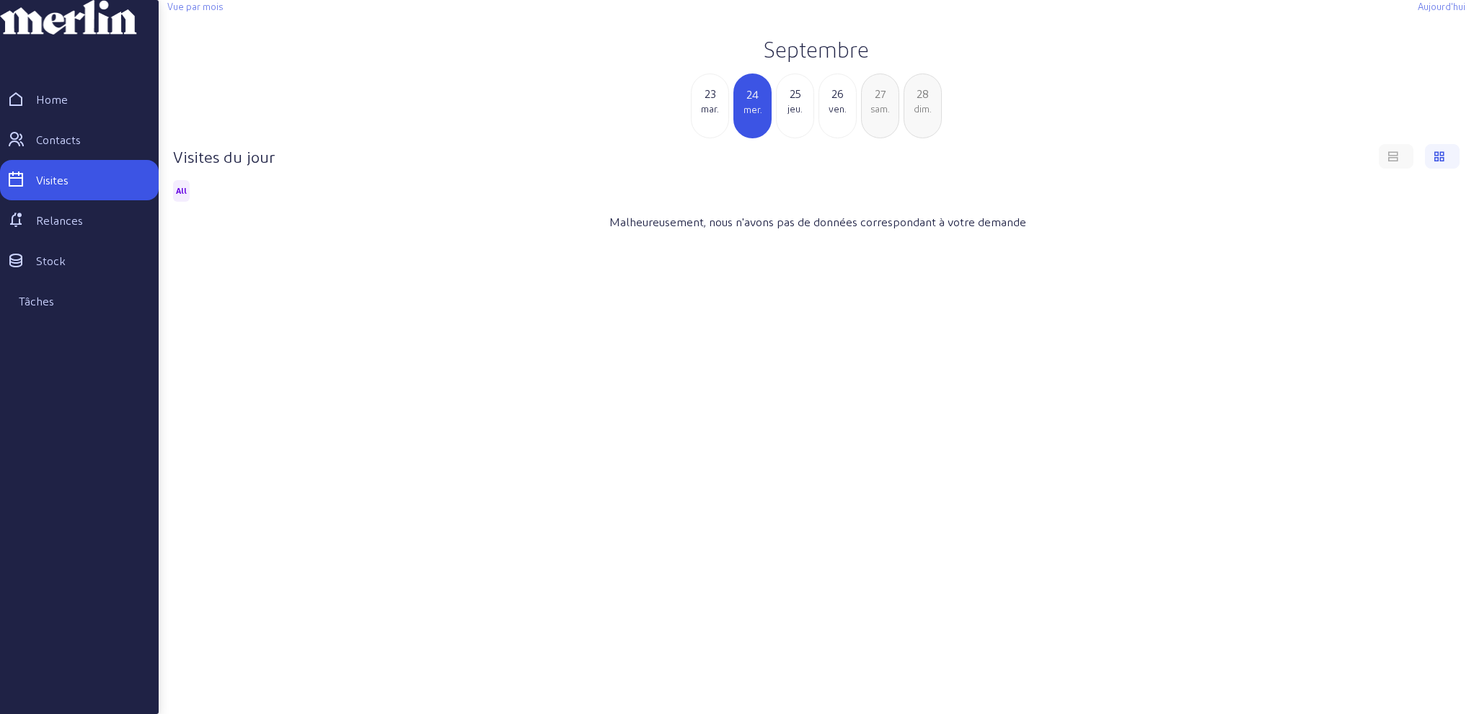
click at [801, 115] on div "jeu." at bounding box center [794, 108] width 37 height 13
click at [840, 115] on div "sam." at bounding box center [837, 108] width 37 height 13
click at [1435, 12] on span "Aujourd'hui" at bounding box center [1441, 6] width 48 height 11
click at [81, 149] on div "Contacts" at bounding box center [58, 139] width 45 height 17
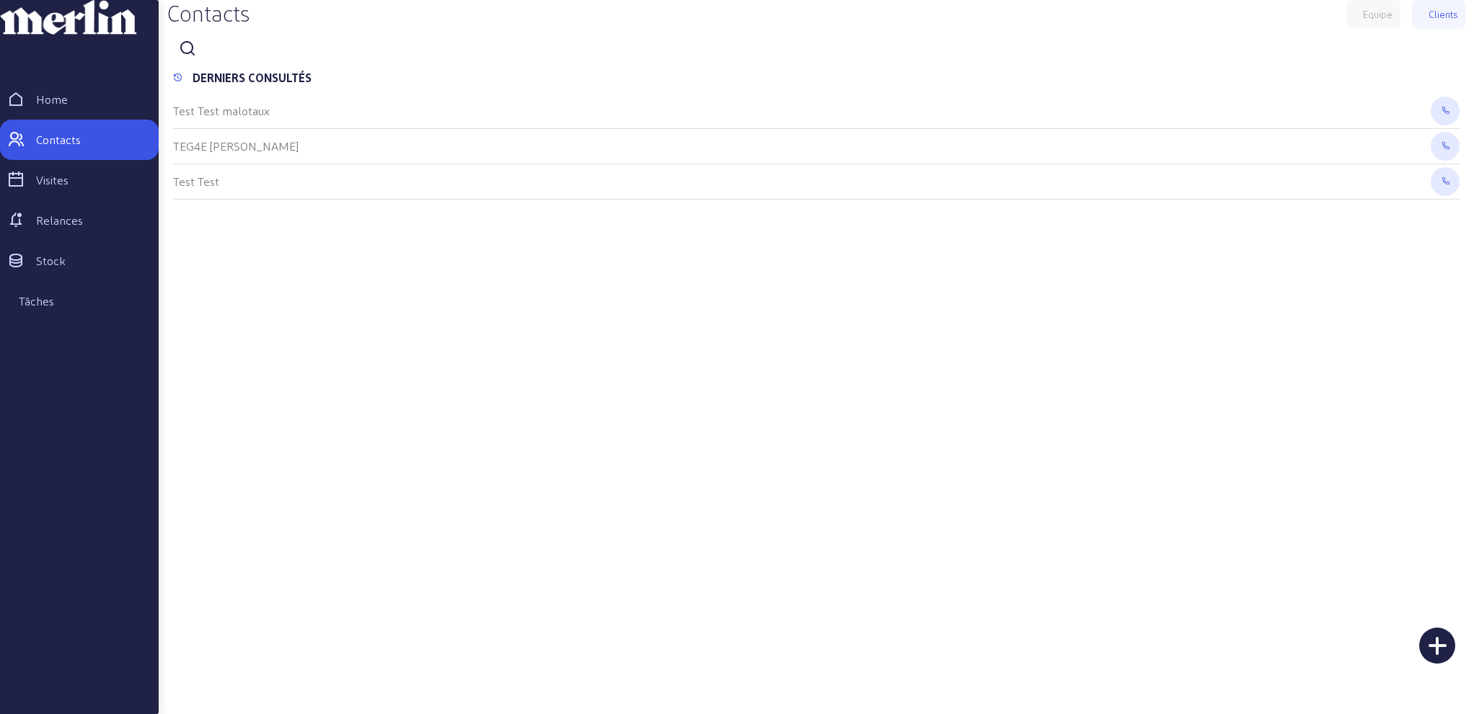
drag, startPoint x: 601, startPoint y: 547, endPoint x: 404, endPoint y: 359, distance: 272.8
click at [600, 546] on div "DERNIERS CONSULTÉS Test Test malotaux TEG4E [PERSON_NAME] Test Test" at bounding box center [816, 385] width 1286 height 632
click at [52, 108] on div "Home" at bounding box center [52, 99] width 32 height 17
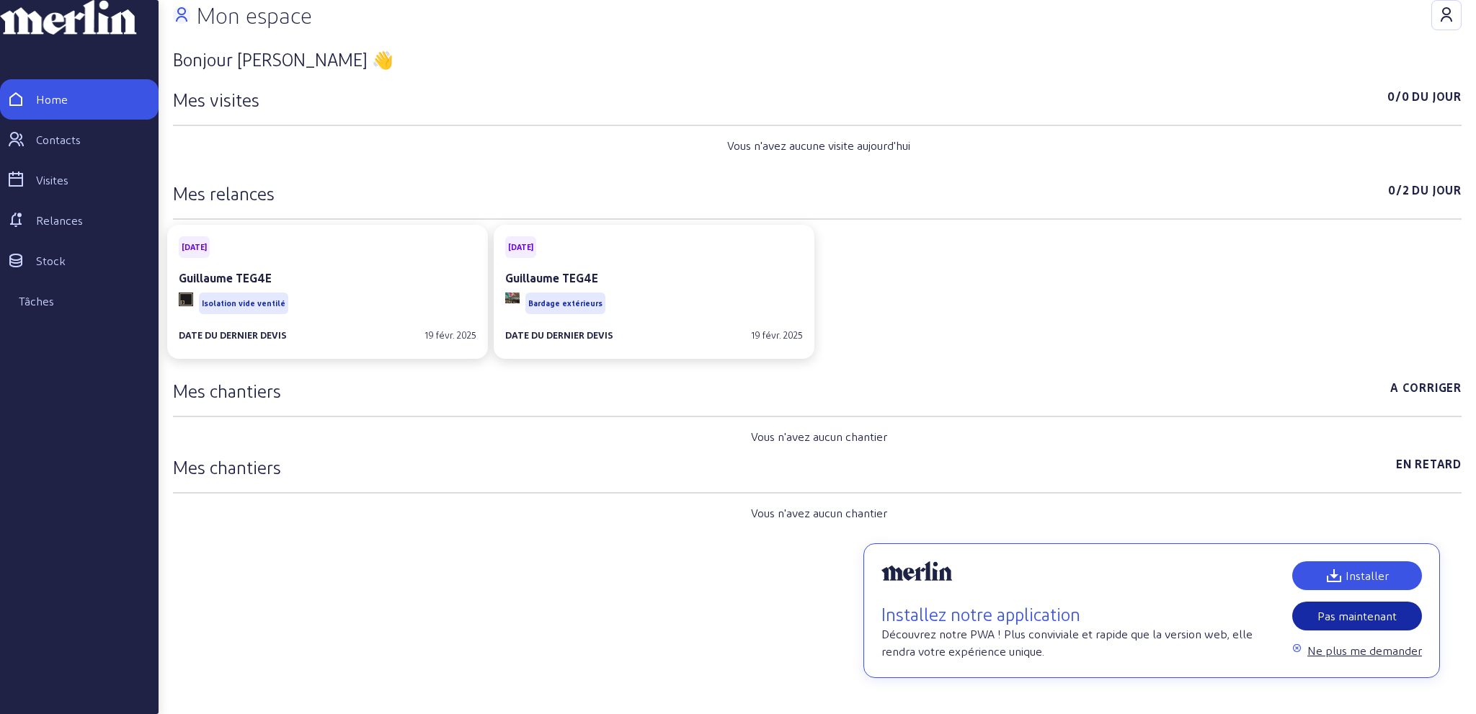
click at [1325, 619] on div "Pas maintenant" at bounding box center [1357, 616] width 79 height 17
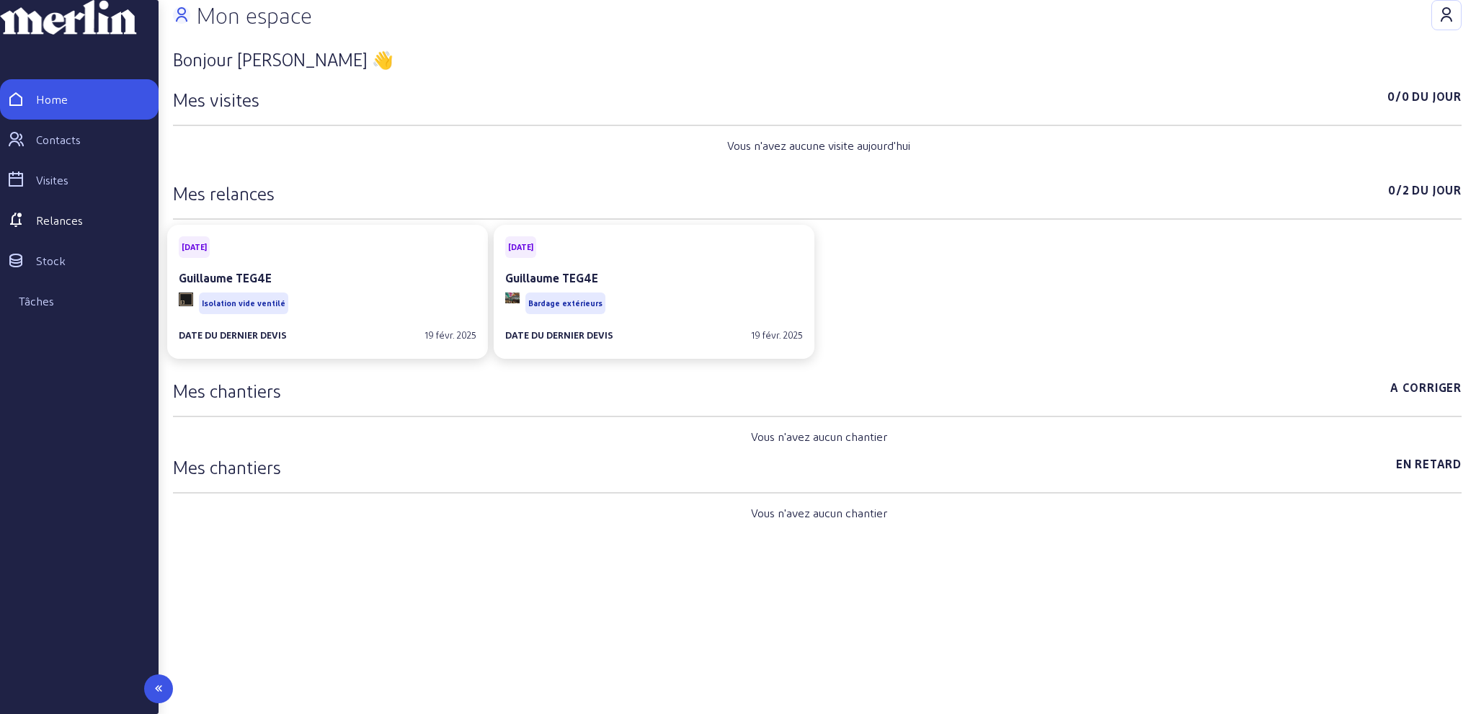
click at [58, 229] on div "Relances" at bounding box center [59, 220] width 47 height 17
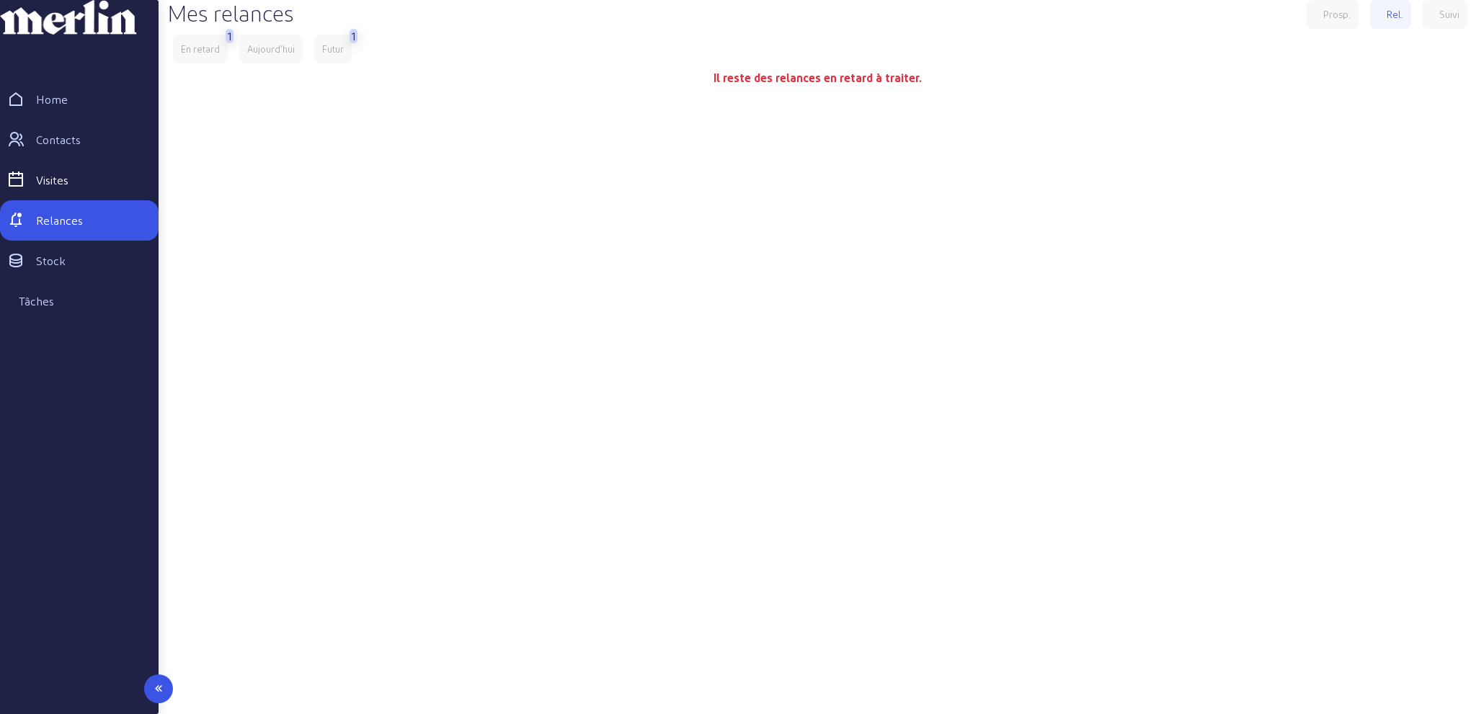
click at [68, 189] on div "Visites" at bounding box center [52, 180] width 32 height 17
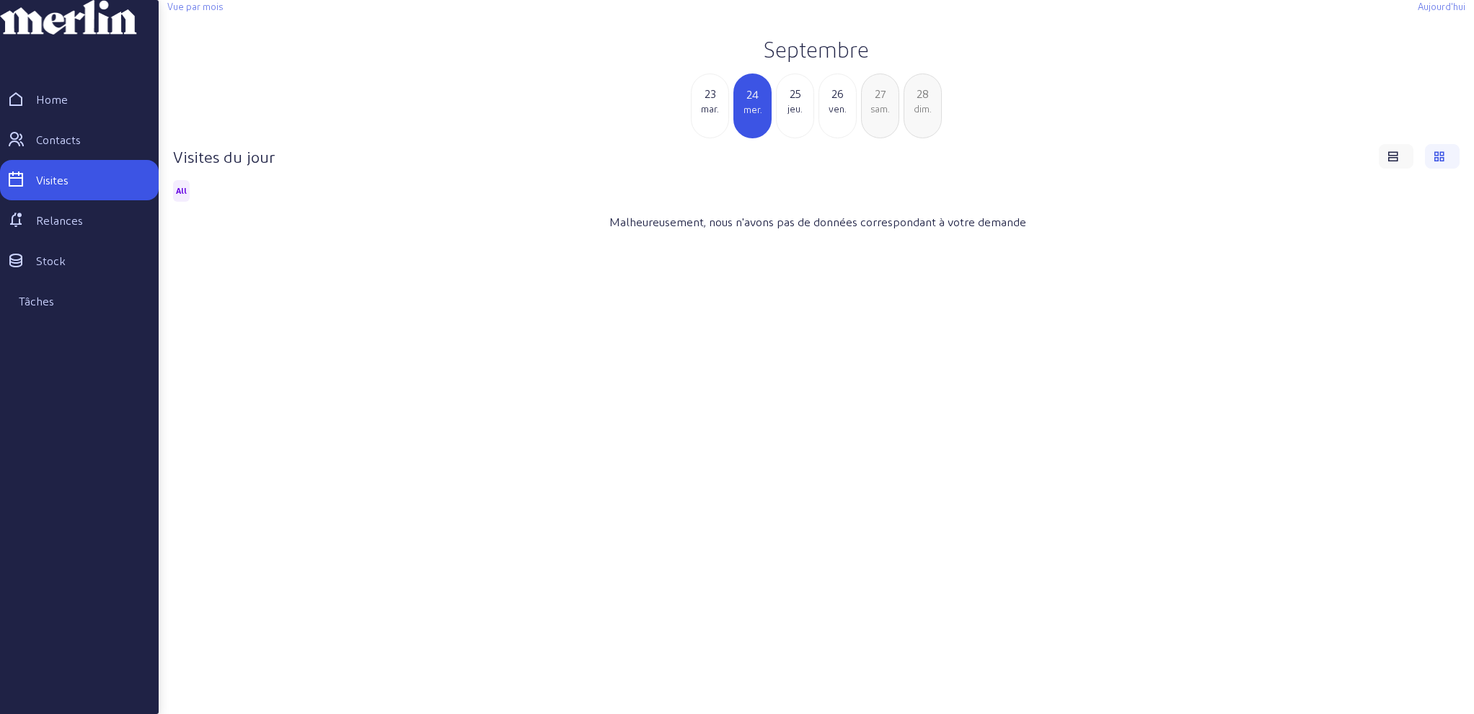
click at [1379, 169] on div at bounding box center [1395, 156] width 35 height 25
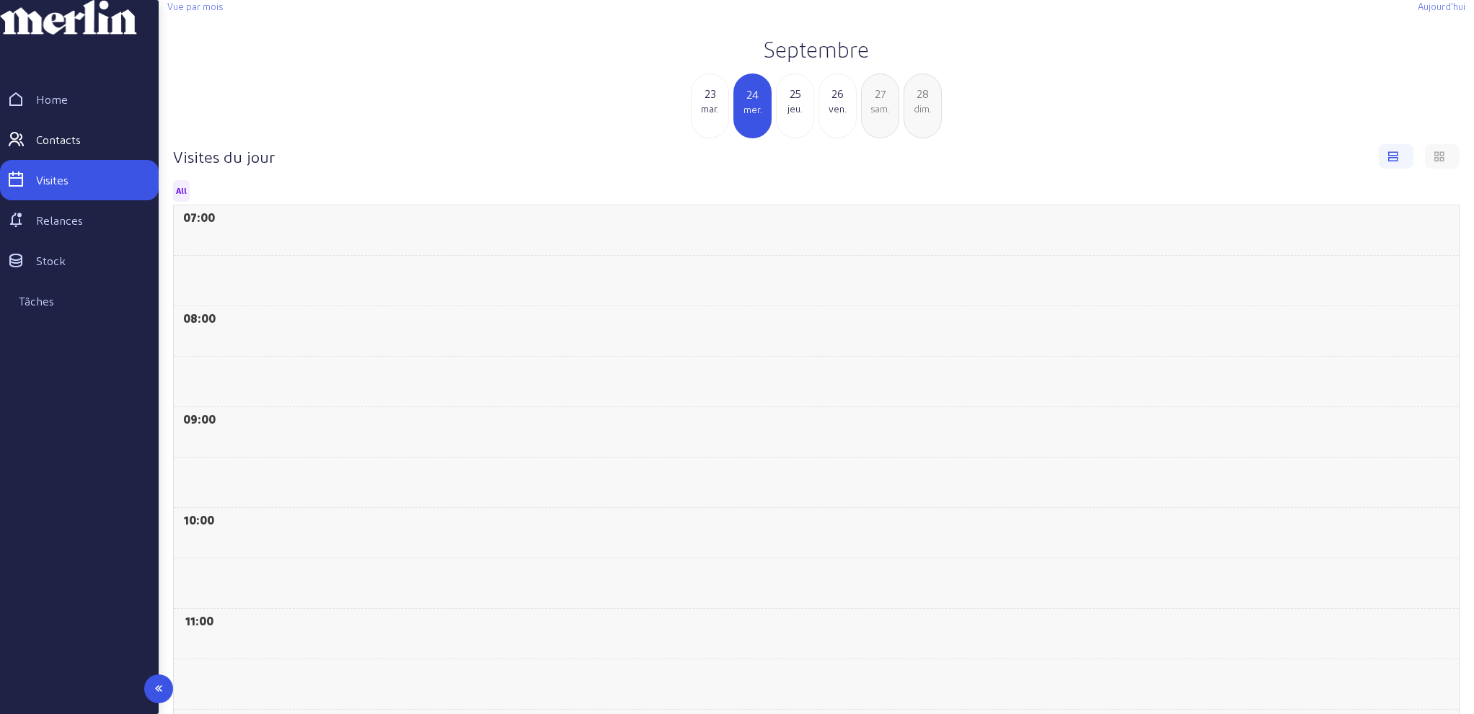
click at [68, 149] on div "Contacts" at bounding box center [58, 139] width 45 height 17
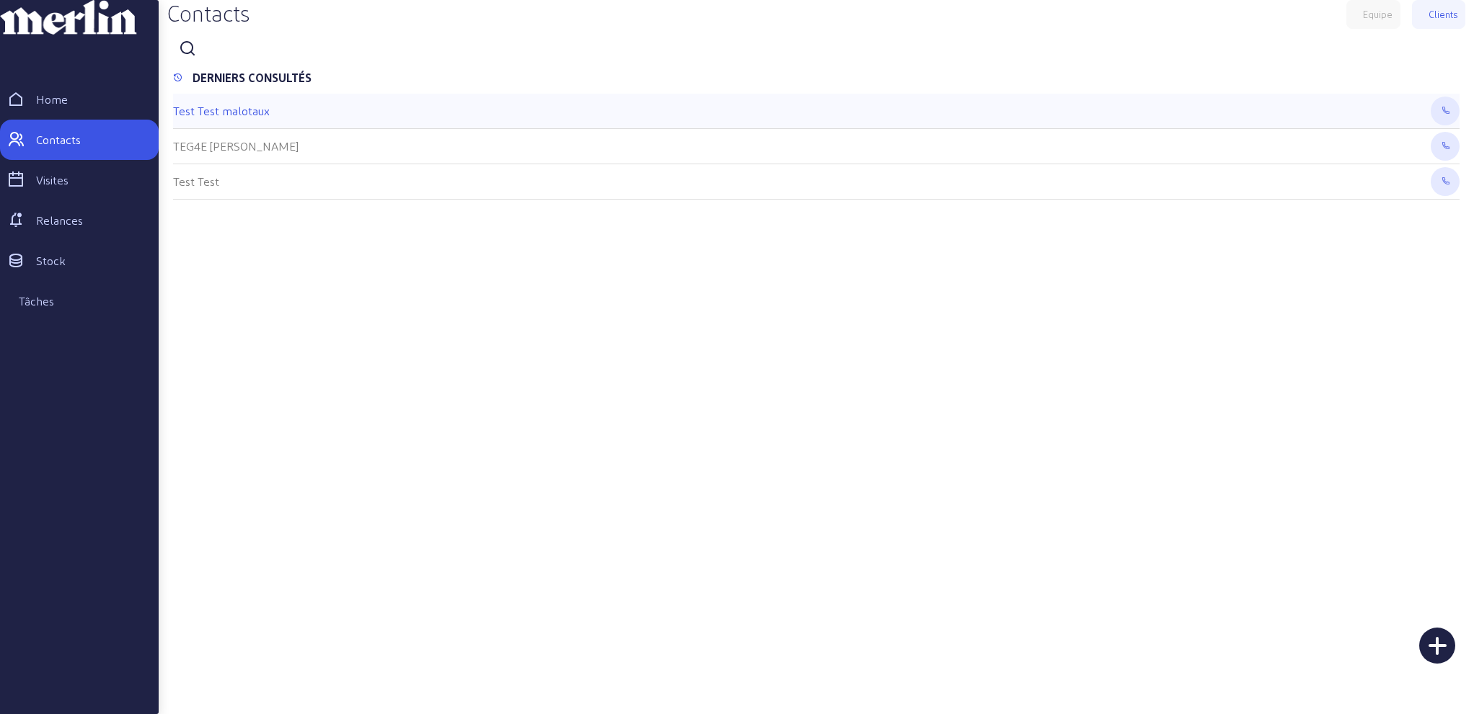
click at [205, 118] on cam-list-title "Test Test malotaux" at bounding box center [221, 111] width 97 height 14
